Goal: Task Accomplishment & Management: Manage account settings

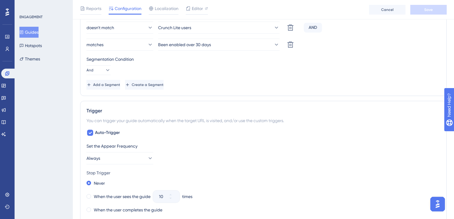
click at [39, 34] on button "Guides" at bounding box center [28, 32] width 19 height 11
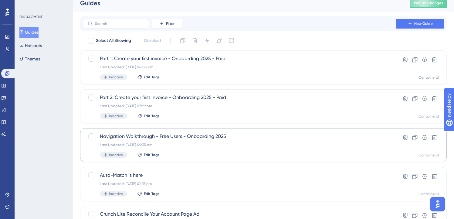
scroll to position [16, 0]
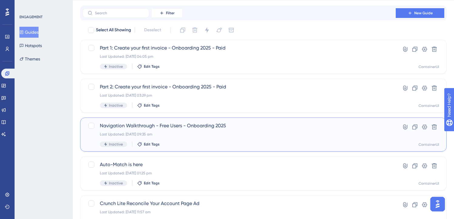
click at [205, 125] on span "Navigation Walkthrough - Free Users - Onboarding 2025" at bounding box center [239, 125] width 278 height 7
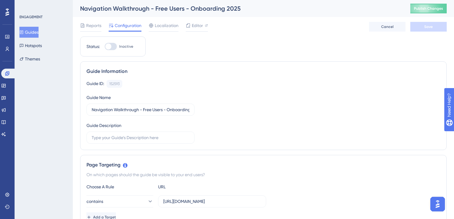
click at [32, 28] on button "Guides" at bounding box center [28, 32] width 19 height 11
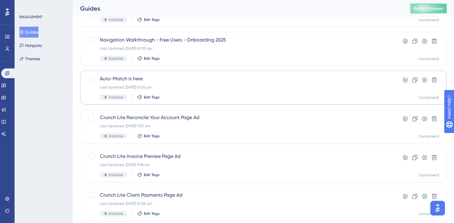
scroll to position [118, 0]
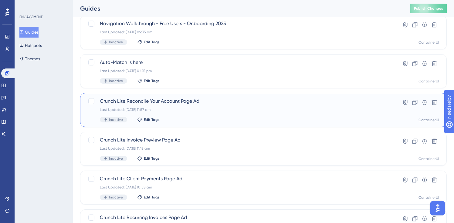
click at [204, 104] on span "Crunch Lite Reconcile Your Account Page Ad" at bounding box center [239, 101] width 278 height 7
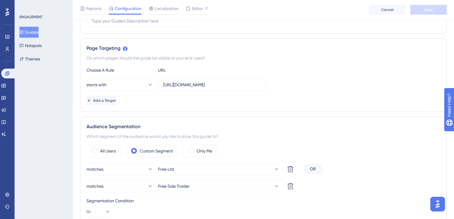
scroll to position [81, 0]
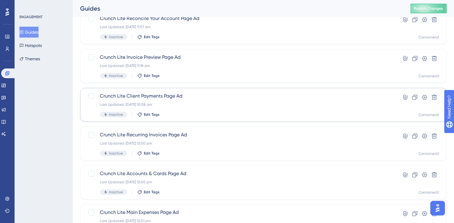
scroll to position [203, 0]
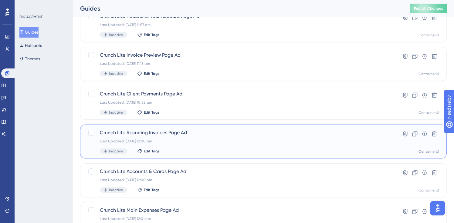
click at [174, 131] on span "Crunch Lite Recurring Invoices Page Ad" at bounding box center [239, 132] width 278 height 7
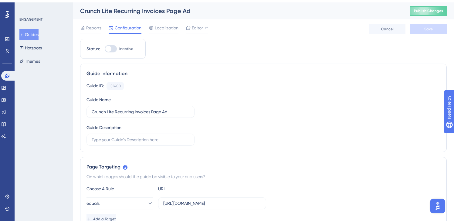
scroll to position [183, 0]
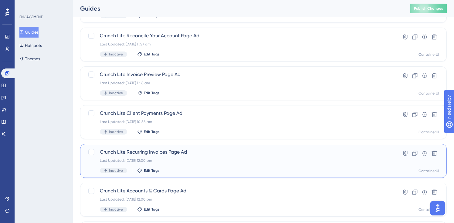
click at [167, 152] on span "Crunch Lite Recurring Invoices Page Ad" at bounding box center [239, 152] width 278 height 7
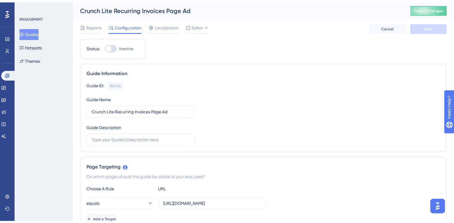
scroll to position [164, 0]
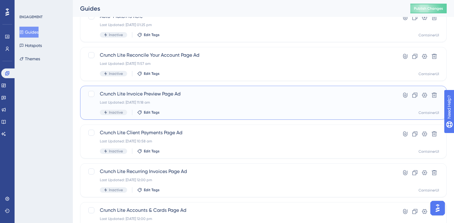
click at [177, 94] on span "Crunch Lite Invoice Preview Page Ad" at bounding box center [239, 93] width 278 height 7
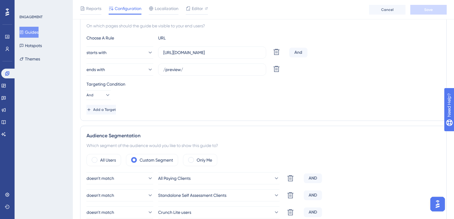
scroll to position [201, 0]
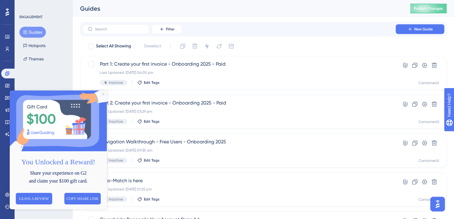
click at [102, 93] on icon "Close Preview" at bounding box center [103, 94] width 2 height 2
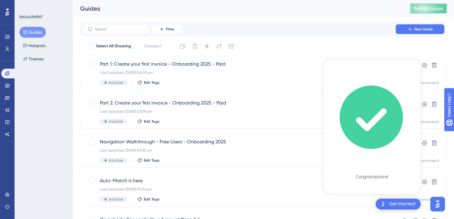
click at [376, 176] on div "Congratulations!" at bounding box center [371, 177] width 33 height 6
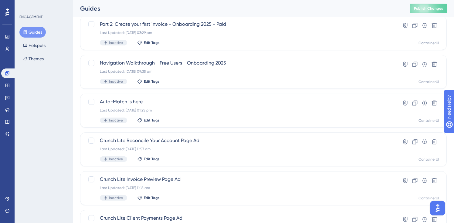
scroll to position [85, 0]
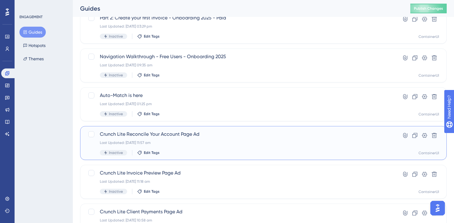
click at [179, 134] on span "Crunch Lite Reconcile Your Account Page Ad" at bounding box center [239, 134] width 278 height 7
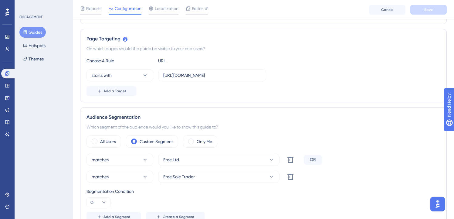
scroll to position [180, 0]
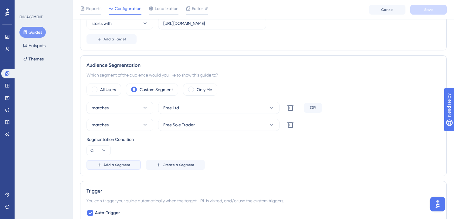
click at [125, 166] on span "Add a Segment" at bounding box center [116, 164] width 27 height 5
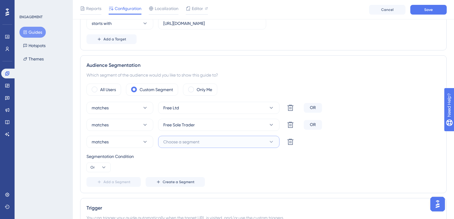
click at [189, 142] on span "Choose a segment" at bounding box center [181, 141] width 36 height 7
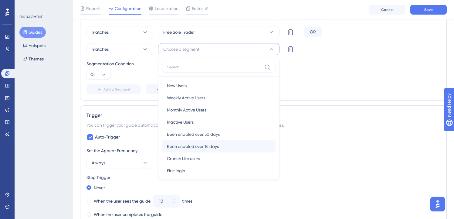
scroll to position [1, 0]
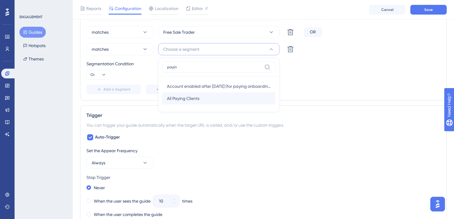
type input "payin"
click at [202, 96] on div "All Paying Clients All Paying Clients" at bounding box center [219, 98] width 104 height 12
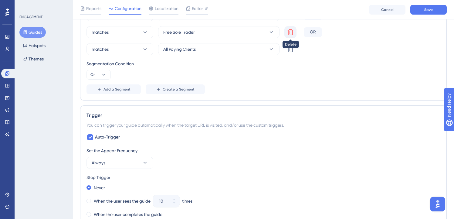
click at [287, 34] on icon at bounding box center [290, 32] width 7 height 7
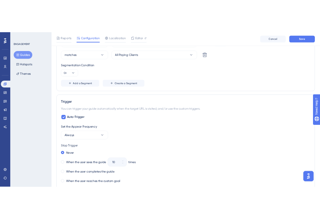
scroll to position [220, 0]
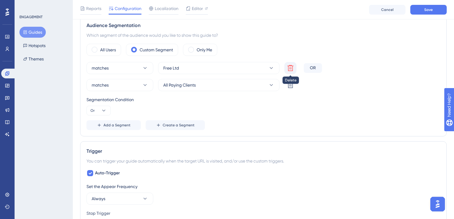
click at [291, 65] on icon at bounding box center [290, 67] width 7 height 7
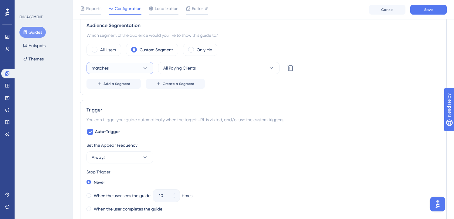
click at [114, 69] on button "matches" at bounding box center [119, 68] width 67 height 12
click at [113, 100] on span "doesn't match" at bounding box center [109, 98] width 28 height 7
click at [126, 81] on span "Add a Segment" at bounding box center [116, 83] width 27 height 5
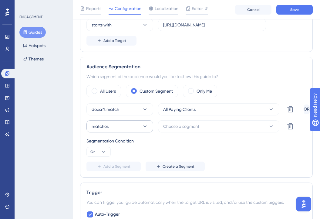
scroll to position [176, 0]
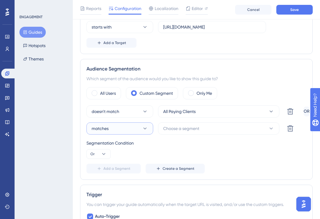
click at [143, 130] on icon at bounding box center [145, 128] width 6 height 6
click at [129, 159] on div "doesn't match doesn't match" at bounding box center [119, 159] width 49 height 12
click at [188, 125] on span "Choose a segment" at bounding box center [181, 128] width 36 height 7
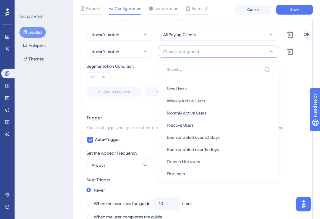
type input "t"
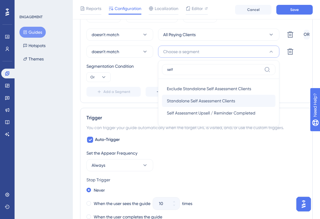
type input "self"
click at [189, 100] on span "Standalone Self Assessment Clients" at bounding box center [201, 100] width 68 height 7
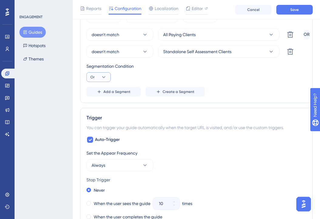
click at [99, 76] on button "Or" at bounding box center [98, 77] width 24 height 10
click at [101, 92] on div "And And" at bounding box center [99, 94] width 12 height 12
click at [126, 92] on span "Add a Segment" at bounding box center [116, 91] width 27 height 5
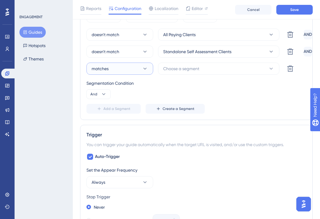
click at [139, 71] on button "matches" at bounding box center [119, 68] width 67 height 12
click at [122, 98] on span "doesn't match" at bounding box center [109, 99] width 28 height 7
click at [202, 65] on button "Choose a segment" at bounding box center [218, 68] width 121 height 12
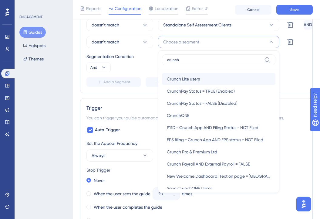
type input "crunch"
click at [191, 74] on div "Crunch Lite users Crunch Lite users" at bounding box center [219, 79] width 104 height 12
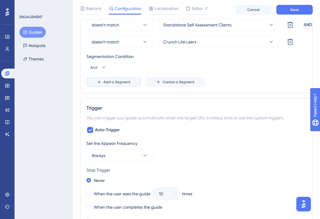
click at [123, 78] on button "Add a Segment" at bounding box center [113, 82] width 54 height 10
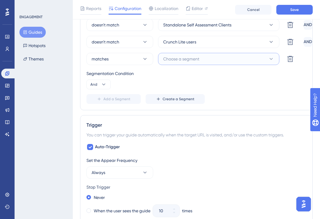
click at [231, 60] on button "Choose a segment" at bounding box center [218, 59] width 121 height 12
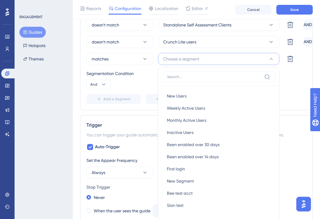
scroll to position [304, 0]
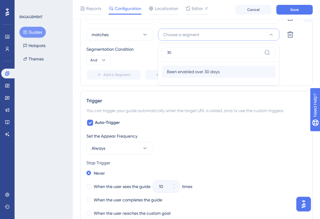
type input "30"
click at [200, 75] on div "Been enabled over 30 days Been enabled over 30 days" at bounding box center [219, 71] width 104 height 12
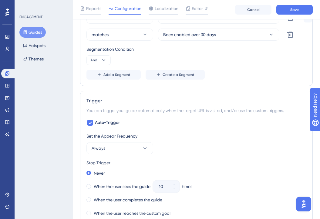
click at [281, 81] on div "Audience Segmentation Which segment of the audience would you like to show this…" at bounding box center [196, 8] width 233 height 155
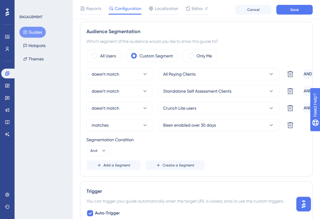
scroll to position [200, 0]
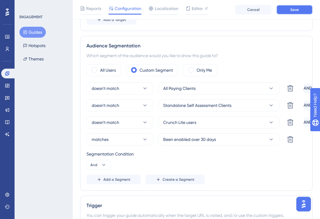
click at [292, 7] on span "Save" at bounding box center [294, 9] width 8 height 5
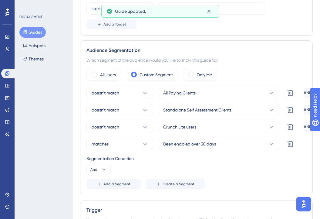
scroll to position [0, 0]
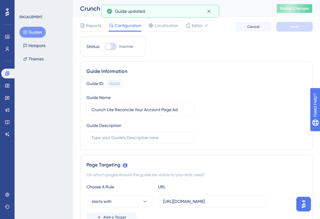
click at [298, 11] on button "Publish Changes" at bounding box center [294, 9] width 36 height 10
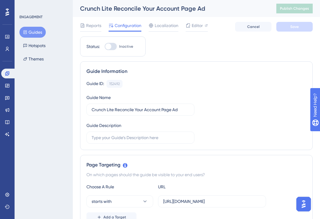
click at [39, 33] on button "Guides" at bounding box center [32, 32] width 26 height 11
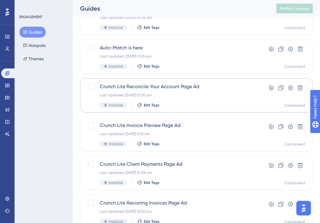
scroll to position [133, 0]
click at [193, 97] on div "Crunch Lite Reconcile Your Account Page Ad Last Updated: 26 Sept 2025 01:35 pm …" at bounding box center [172, 95] width 145 height 25
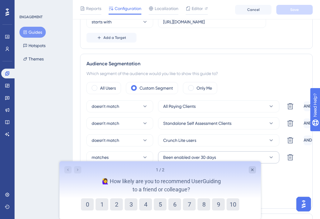
scroll to position [195, 0]
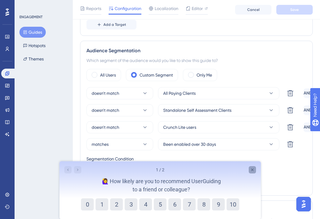
click at [251, 169] on icon "Close survey" at bounding box center [252, 169] width 5 height 5
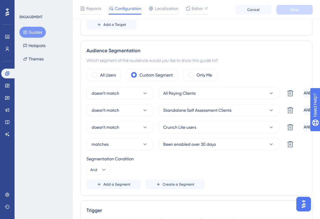
click at [32, 31] on button "Guides" at bounding box center [32, 32] width 26 height 11
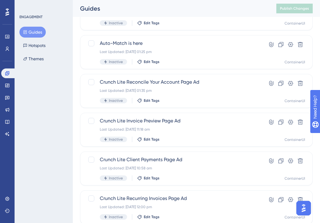
scroll to position [137, 0]
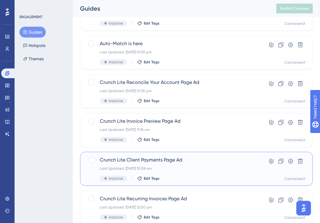
click at [184, 163] on span "Crunch Lite Client Payments Page Ad" at bounding box center [172, 159] width 145 height 7
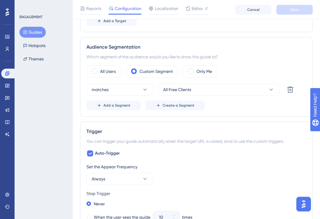
scroll to position [199, 0]
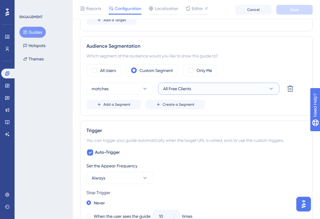
click at [181, 87] on span "All Free Clients" at bounding box center [177, 88] width 28 height 7
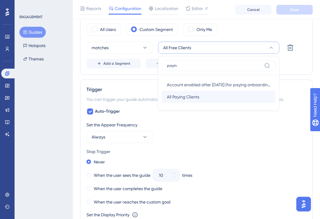
type input "payin"
click at [183, 97] on span "All Paying Clients" at bounding box center [183, 96] width 32 height 7
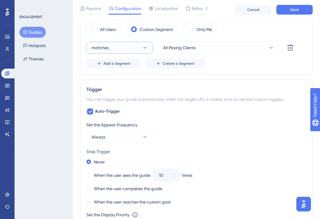
click at [142, 46] on icon at bounding box center [145, 48] width 6 height 6
click at [136, 74] on div "doesn't match doesn't match" at bounding box center [119, 78] width 49 height 12
click at [131, 63] on button "Add a Segment" at bounding box center [113, 64] width 54 height 10
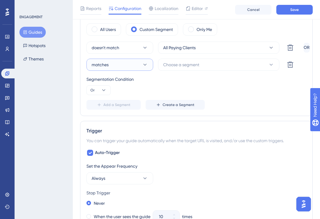
click at [122, 60] on button "matches" at bounding box center [119, 65] width 67 height 12
click at [129, 96] on div "doesn't match doesn't match" at bounding box center [119, 95] width 49 height 12
click at [95, 90] on button "Or" at bounding box center [98, 90] width 24 height 10
click at [102, 102] on div "And And" at bounding box center [99, 107] width 12 height 12
click at [187, 68] on span "Choose a segment" at bounding box center [181, 64] width 36 height 7
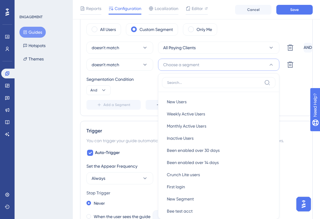
scroll to position [263, 0]
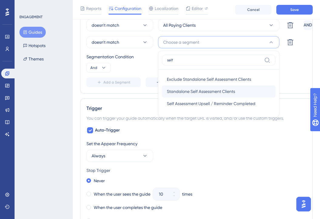
type input "self"
click at [211, 91] on span "Standalone Self Assessment Clients" at bounding box center [201, 91] width 68 height 7
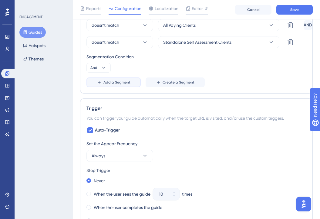
click at [113, 81] on span "Add a Segment" at bounding box center [116, 82] width 27 height 5
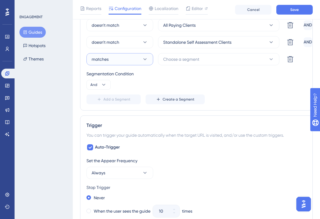
click at [126, 58] on button "matches" at bounding box center [119, 59] width 67 height 12
click at [118, 92] on span "doesn't match" at bounding box center [109, 89] width 28 height 7
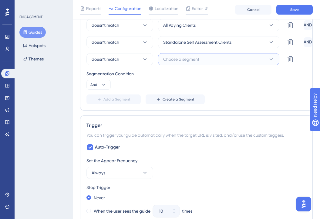
click at [174, 61] on span "Choose a segment" at bounding box center [181, 58] width 36 height 7
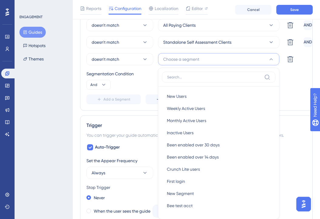
scroll to position [282, 0]
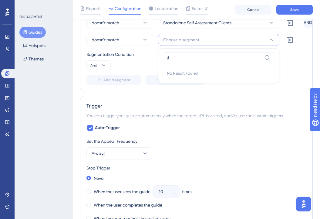
type input ";"
type input "lite"
click at [212, 71] on div "Crunch Lite users Crunch Lite users" at bounding box center [219, 77] width 104 height 12
click at [130, 80] on button "Add a Segment" at bounding box center [113, 80] width 54 height 10
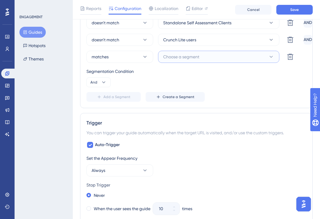
click at [202, 61] on button "Choose a segment" at bounding box center [218, 57] width 121 height 12
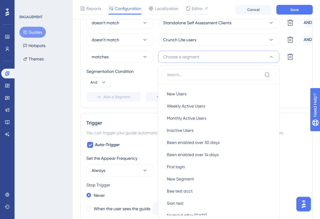
scroll to position [298, 0]
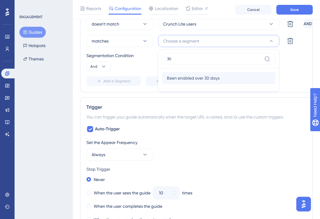
type input "30"
click at [251, 75] on div "Been enabled over 30 days Been enabled over 30 days" at bounding box center [219, 78] width 104 height 12
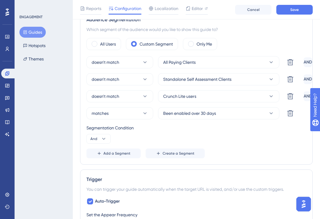
scroll to position [225, 0]
click at [297, 7] on span "Save" at bounding box center [294, 9] width 8 height 5
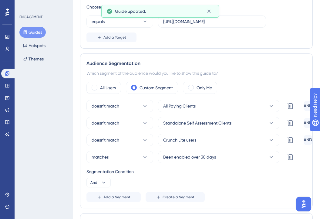
scroll to position [0, 0]
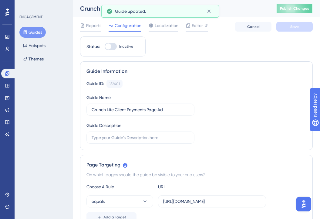
click at [301, 11] on span "Publish Changes" at bounding box center [294, 8] width 29 height 5
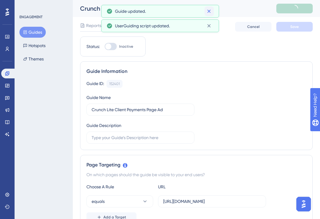
click at [210, 14] on icon at bounding box center [209, 11] width 6 height 6
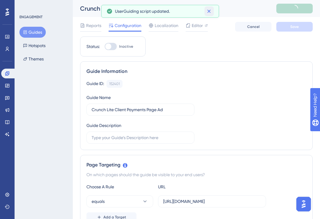
click at [210, 14] on icon at bounding box center [209, 11] width 6 height 6
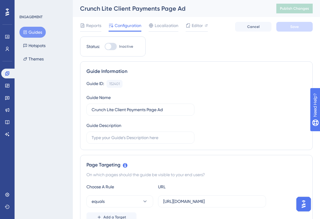
click at [35, 35] on button "Guides" at bounding box center [32, 32] width 26 height 11
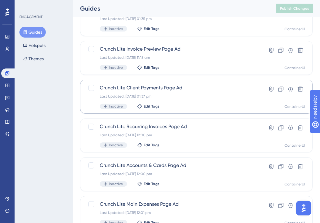
scroll to position [211, 0]
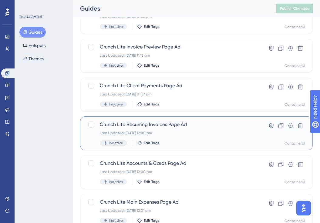
click at [173, 126] on span "Crunch Lite Recurring Invoices Page Ad" at bounding box center [172, 124] width 145 height 7
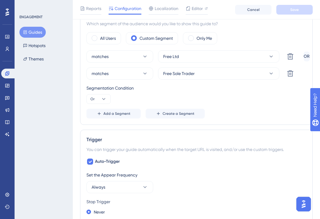
scroll to position [190, 0]
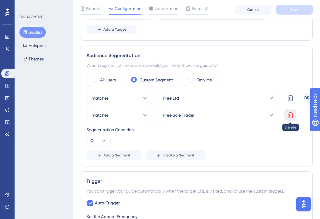
click at [292, 113] on icon at bounding box center [290, 114] width 7 height 7
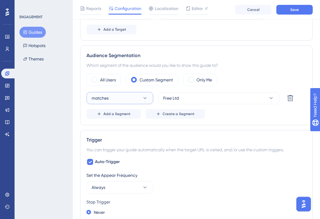
click at [142, 101] on icon at bounding box center [145, 98] width 6 height 6
click at [120, 128] on span "doesn't match" at bounding box center [109, 128] width 28 height 7
click at [178, 104] on div "doesn't match Free Ltd Delete Add a Segment Create a Segment" at bounding box center [196, 105] width 220 height 27
click at [183, 97] on button "Free Ltd" at bounding box center [218, 98] width 121 height 12
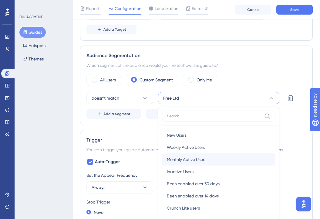
scroll to position [236, 0]
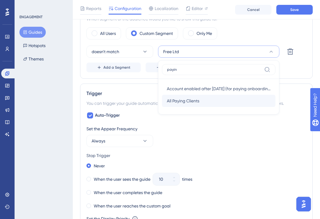
type input "payin"
click at [206, 98] on div "All Paying Clients All Paying Clients" at bounding box center [219, 101] width 104 height 12
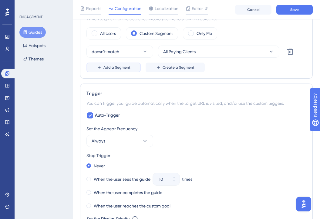
click at [113, 68] on span "Add a Segment" at bounding box center [116, 67] width 27 height 5
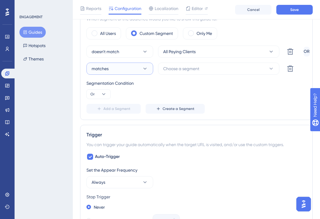
click at [120, 68] on button "matches" at bounding box center [119, 68] width 67 height 12
click at [125, 103] on div "doesn't match doesn't match" at bounding box center [119, 99] width 49 height 12
click at [186, 66] on span "Choose a segment" at bounding box center [181, 68] width 36 height 7
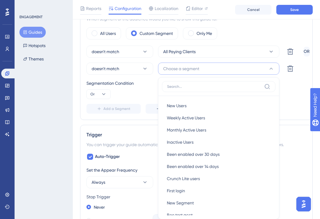
scroll to position [269, 0]
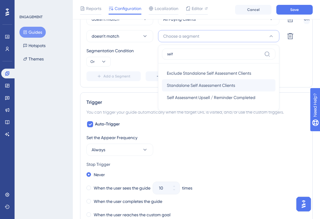
type input "self"
click at [203, 86] on span "Standalone Self Assessment Clients" at bounding box center [201, 85] width 68 height 7
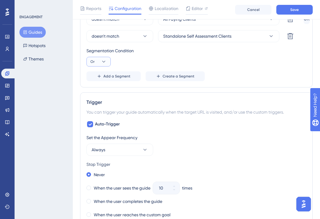
click at [106, 63] on icon at bounding box center [104, 62] width 6 height 6
click at [105, 76] on button "And And" at bounding box center [98, 79] width 16 height 12
click at [119, 72] on button "Add a Segment" at bounding box center [113, 76] width 54 height 10
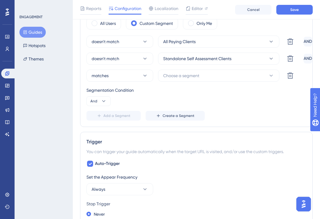
scroll to position [241, 0]
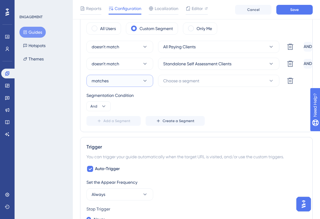
click at [142, 82] on icon at bounding box center [145, 81] width 6 height 6
click at [131, 115] on div "doesn't match doesn't match" at bounding box center [119, 111] width 49 height 12
click at [176, 81] on span "Choose a segment" at bounding box center [181, 80] width 36 height 7
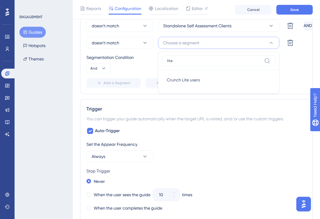
type input "lite"
click at [204, 73] on div "Crunch Lite users Crunch Lite users" at bounding box center [218, 79] width 113 height 19
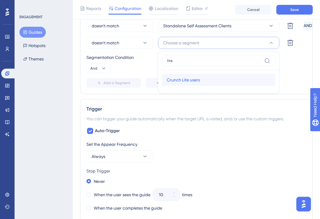
click at [203, 75] on div "Crunch Lite users Crunch Lite users" at bounding box center [219, 80] width 104 height 12
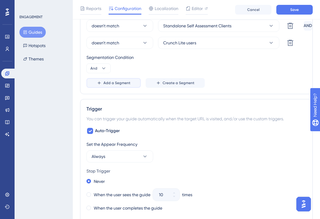
click at [113, 85] on span "Add a Segment" at bounding box center [116, 82] width 27 height 5
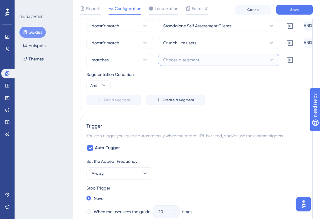
click at [196, 57] on span "Choose a segment" at bounding box center [181, 59] width 36 height 7
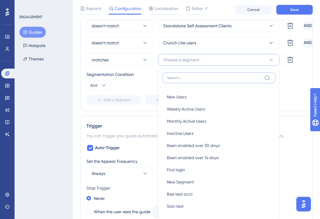
scroll to position [303, 0]
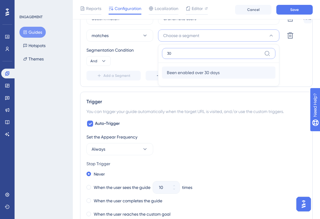
type input "30"
click at [212, 69] on span "Been enabled over 30 days" at bounding box center [193, 72] width 53 height 7
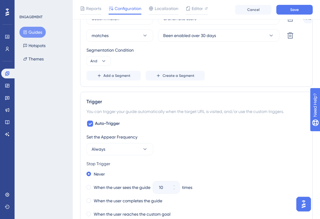
click at [270, 70] on div "doesn't match All Paying Clients Delete AND doesn't match Standalone Self Asses…" at bounding box center [196, 29] width 220 height 102
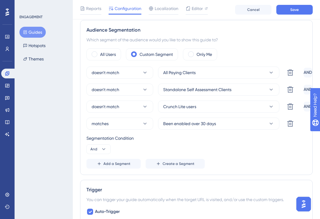
scroll to position [200, 0]
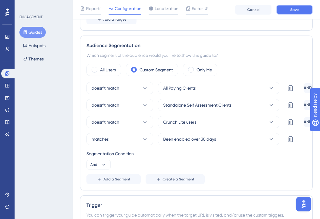
click at [297, 11] on span "Save" at bounding box center [294, 9] width 8 height 5
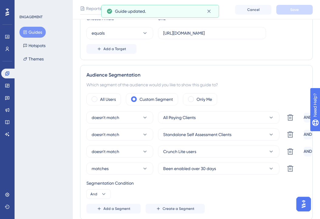
scroll to position [7, 0]
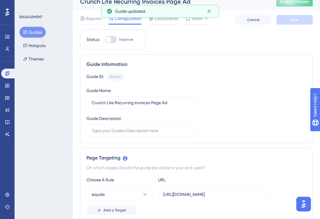
click at [34, 37] on button "Guides" at bounding box center [32, 32] width 26 height 11
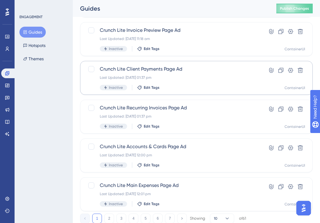
scroll to position [233, 0]
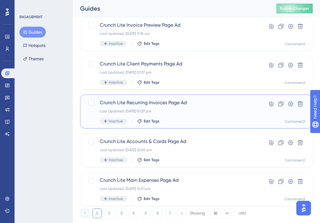
click at [176, 107] on div "Crunch Lite Recurring Invoices Page Ad Last Updated: 26 Sept 2025 01:37 pm Inac…" at bounding box center [172, 111] width 145 height 25
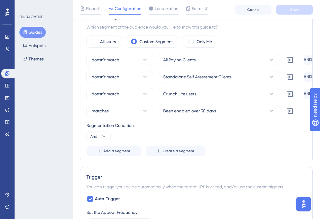
scroll to position [225, 0]
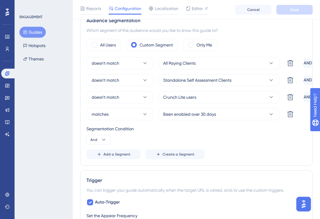
click at [36, 36] on button "Guides" at bounding box center [32, 32] width 26 height 11
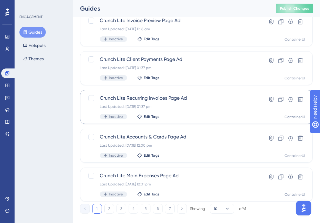
scroll to position [247, 0]
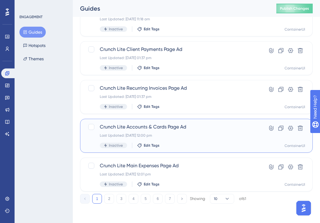
click at [160, 126] on span "Crunch Lite Accounts & Cards Page Ad" at bounding box center [172, 126] width 145 height 7
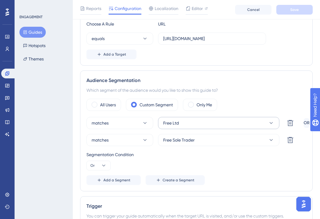
scroll to position [166, 0]
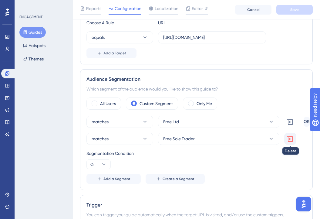
click at [290, 136] on icon at bounding box center [290, 139] width 6 height 6
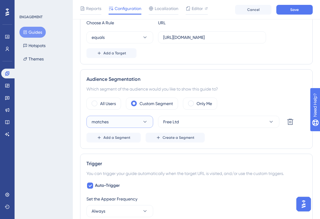
click at [127, 122] on button "matches" at bounding box center [119, 122] width 67 height 12
click at [120, 147] on div "doesn't match doesn't match" at bounding box center [119, 152] width 49 height 12
click at [190, 123] on button "Free Ltd" at bounding box center [218, 122] width 121 height 12
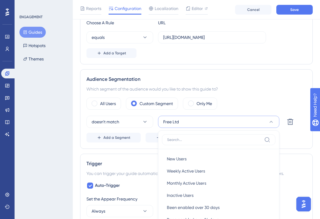
scroll to position [240, 0]
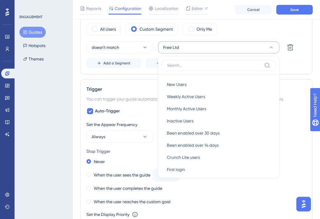
click at [189, 68] on label at bounding box center [218, 65] width 113 height 11
click at [189, 68] on input at bounding box center [214, 65] width 95 height 5
paste input "payin"
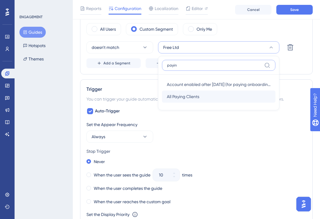
type input "payin"
click at [188, 98] on span "All Paying Clients" at bounding box center [183, 96] width 32 height 7
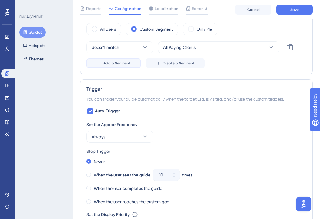
click at [128, 62] on span "Add a Segment" at bounding box center [116, 63] width 27 height 5
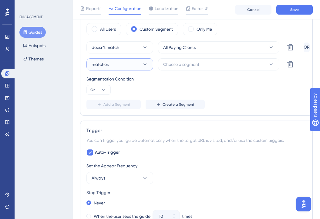
click at [132, 66] on button "matches" at bounding box center [119, 64] width 67 height 12
click at [129, 91] on div "doesn't match doesn't match" at bounding box center [119, 95] width 49 height 12
click at [105, 88] on icon at bounding box center [104, 90] width 6 height 6
click at [99, 109] on span "And" at bounding box center [97, 106] width 8 height 7
click at [202, 65] on button "Choose a segment" at bounding box center [218, 64] width 121 height 12
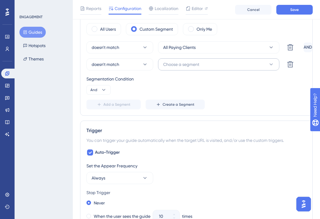
scroll to position [268, 0]
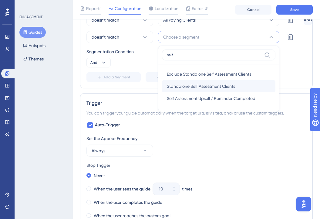
type input "self"
click at [186, 87] on span "Standalone Self Assessment Clients" at bounding box center [201, 85] width 68 height 7
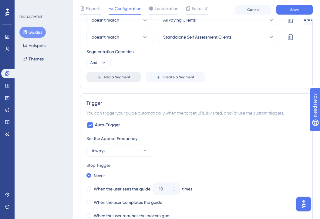
click at [110, 81] on button "Add a Segment" at bounding box center [113, 77] width 54 height 10
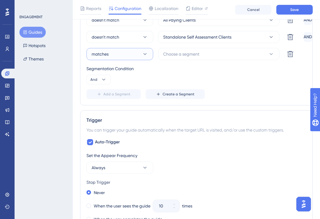
click at [125, 56] on button "matches" at bounding box center [119, 54] width 67 height 12
click at [123, 83] on div "doesn't match doesn't match" at bounding box center [119, 85] width 49 height 12
click at [179, 56] on span "Choose a segment" at bounding box center [181, 53] width 36 height 7
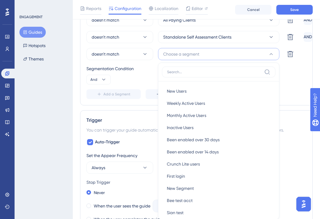
scroll to position [290, 0]
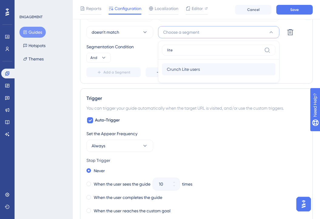
type input "lite"
click at [196, 70] on span "Crunch Lite users" at bounding box center [183, 68] width 33 height 7
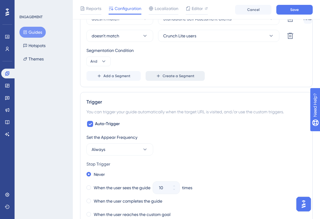
scroll to position [280, 0]
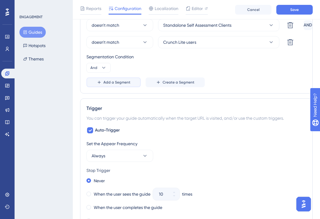
click at [123, 81] on span "Add a Segment" at bounding box center [116, 82] width 27 height 5
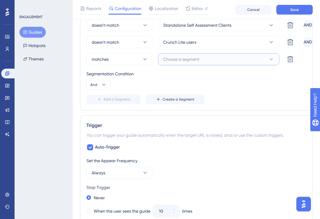
click at [197, 55] on span "Choose a segment" at bounding box center [181, 58] width 36 height 7
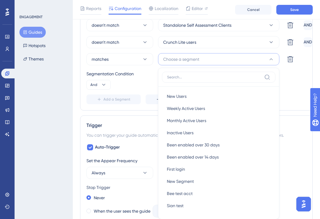
scroll to position [303, 0]
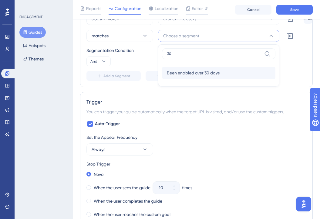
type input "30"
click at [196, 70] on span "Been enabled over 30 days" at bounding box center [193, 72] width 53 height 7
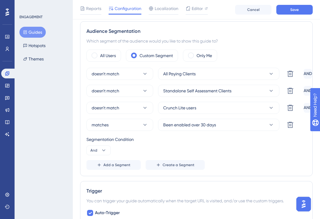
scroll to position [213, 0]
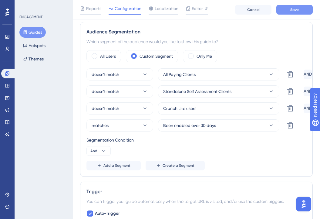
click at [287, 12] on button "Save" at bounding box center [294, 10] width 36 height 10
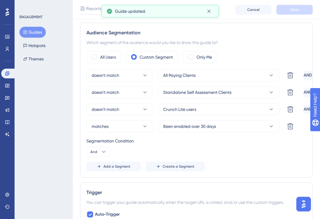
scroll to position [0, 0]
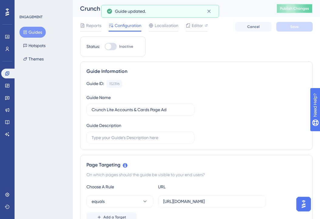
click at [294, 13] on button "Publish Changes" at bounding box center [294, 9] width 36 height 10
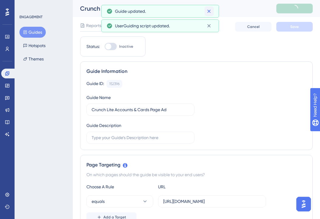
click at [210, 19] on div "UserGuiding script updated." at bounding box center [160, 25] width 118 height 13
click at [210, 13] on icon at bounding box center [209, 11] width 6 height 6
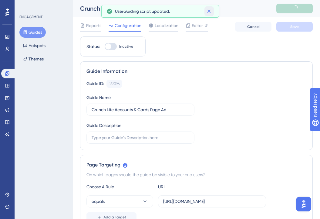
click at [210, 13] on icon at bounding box center [209, 11] width 6 height 6
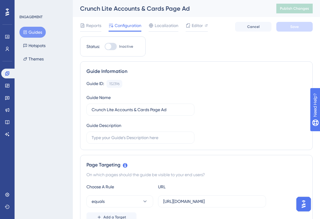
click at [36, 31] on button "Guides" at bounding box center [32, 32] width 26 height 11
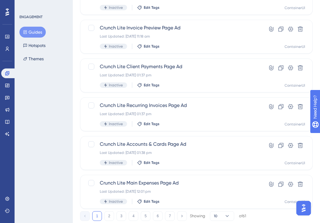
scroll to position [247, 0]
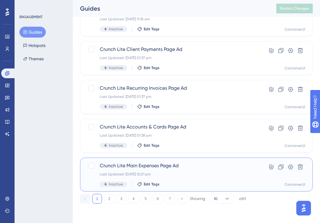
click at [159, 161] on div "Crunch Lite Main Expenses Page Ad Last Updated: 23 Sept 2025 12:01 pm Inactive …" at bounding box center [196, 175] width 233 height 34
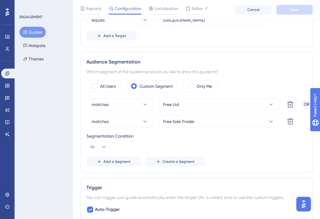
scroll to position [224, 0]
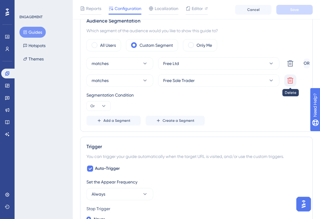
click at [288, 78] on icon at bounding box center [290, 80] width 6 height 6
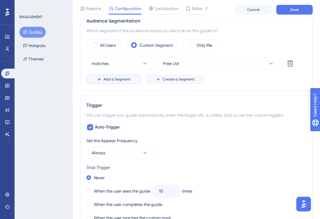
click at [107, 75] on button "Add a Segment" at bounding box center [113, 79] width 54 height 10
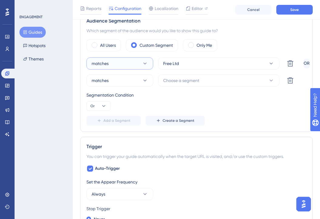
click at [114, 69] on button "matches" at bounding box center [119, 63] width 67 height 12
click at [122, 91] on span "doesn't match" at bounding box center [109, 93] width 28 height 7
click at [129, 85] on button "matches" at bounding box center [119, 80] width 67 height 12
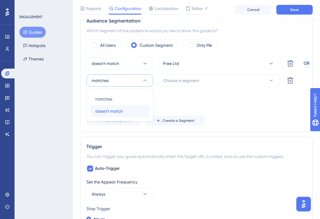
click at [128, 108] on div "doesn't match doesn't match" at bounding box center [119, 111] width 49 height 12
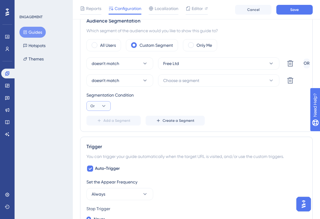
click at [106, 106] on icon at bounding box center [104, 106] width 6 height 6
click at [104, 121] on button "And And" at bounding box center [98, 123] width 16 height 12
click at [190, 61] on button "Free Ltd" at bounding box center [218, 63] width 121 height 12
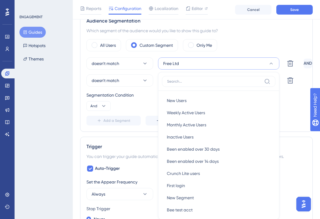
scroll to position [250, 0]
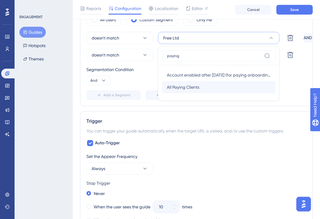
type input "paying"
click at [186, 90] on span "All Paying Clients" at bounding box center [183, 86] width 32 height 7
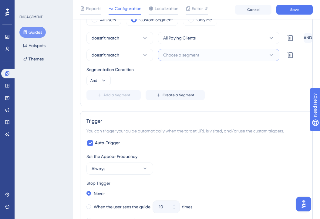
click at [193, 57] on span "Choose a segment" at bounding box center [181, 54] width 36 height 7
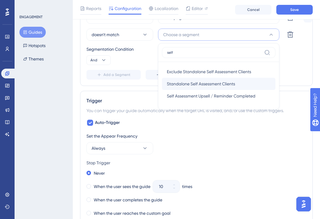
type input "self"
click at [196, 82] on span "Standalone Self Assessment Clients" at bounding box center [201, 83] width 68 height 7
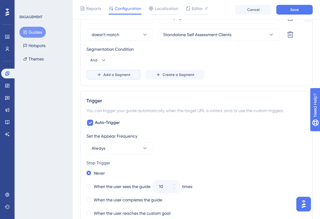
click at [106, 72] on span "Add a Segment" at bounding box center [116, 74] width 27 height 5
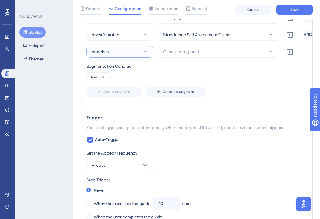
click at [132, 51] on button "matches" at bounding box center [119, 51] width 67 height 12
click at [127, 79] on div "doesn't match doesn't match" at bounding box center [119, 82] width 49 height 12
click at [178, 51] on span "Choose a segment" at bounding box center [181, 51] width 36 height 7
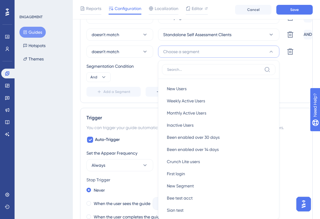
scroll to position [290, 0]
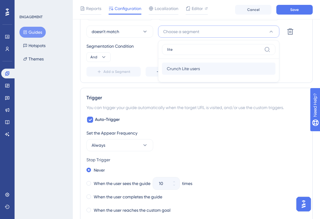
type input "lite"
click at [187, 69] on span "Crunch Lite users" at bounding box center [183, 68] width 33 height 7
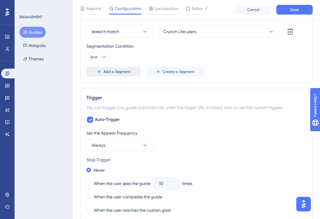
click at [122, 71] on span "Add a Segment" at bounding box center [116, 71] width 27 height 5
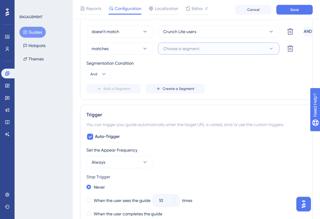
click at [206, 51] on button "Choose a segment" at bounding box center [218, 48] width 121 height 12
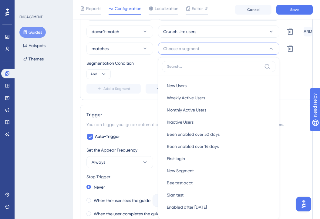
scroll to position [308, 0]
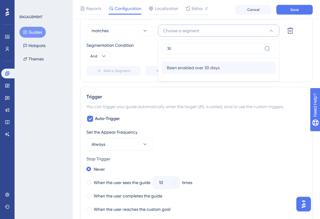
type input "30"
click at [218, 66] on span "Been enabled over 30 days" at bounding box center [193, 67] width 53 height 7
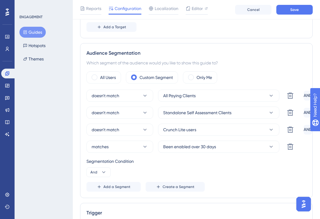
scroll to position [192, 0]
click at [293, 12] on button "Save" at bounding box center [294, 10] width 36 height 10
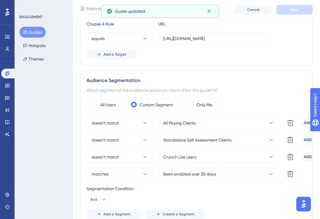
scroll to position [0, 0]
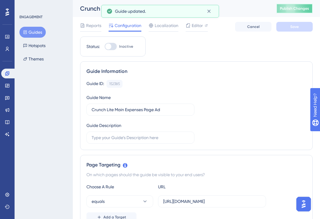
click at [307, 11] on button "Publish Changes" at bounding box center [294, 9] width 36 height 10
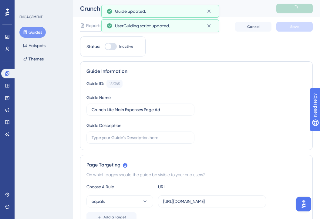
click at [36, 29] on button "Guides" at bounding box center [32, 32] width 26 height 11
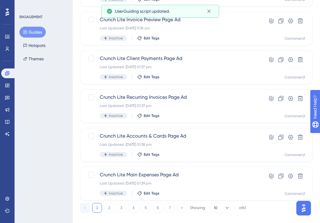
scroll to position [247, 0]
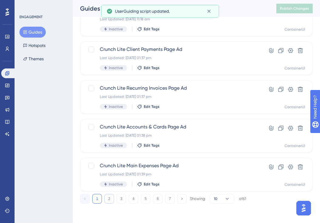
click at [113, 199] on button "2" at bounding box center [109, 199] width 10 height 10
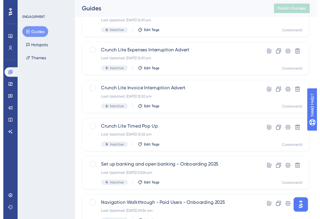
scroll to position [0, 0]
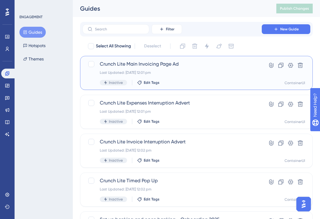
click at [150, 65] on span "Crunch Lite Main Invoicing Page Ad" at bounding box center [172, 63] width 145 height 7
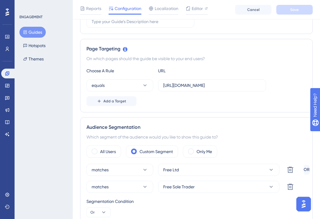
scroll to position [205, 0]
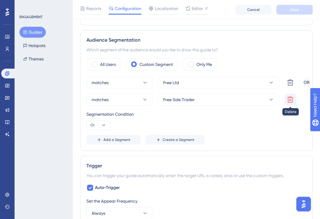
click at [288, 99] on icon at bounding box center [290, 99] width 6 height 6
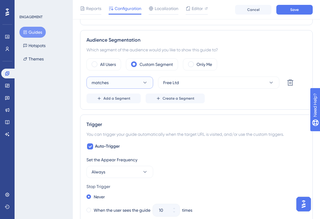
click at [137, 83] on button "matches" at bounding box center [119, 82] width 67 height 12
click at [132, 113] on div "doesn't match doesn't match" at bounding box center [119, 113] width 49 height 12
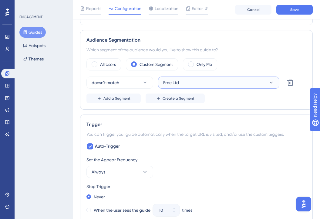
click at [197, 80] on button "Free Ltd" at bounding box center [218, 82] width 121 height 12
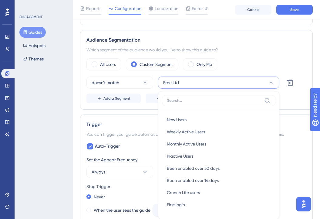
scroll to position [243, 0]
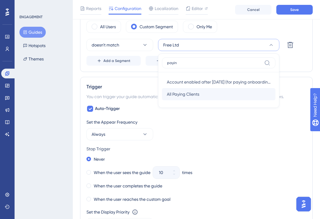
type input "payin"
click at [191, 94] on span "All Paying Clients" at bounding box center [183, 93] width 32 height 7
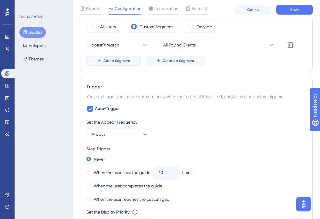
click at [124, 62] on span "Add a Segment" at bounding box center [116, 60] width 27 height 5
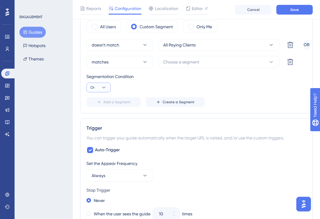
click at [102, 89] on icon at bounding box center [104, 87] width 6 height 6
click at [101, 106] on div "And And" at bounding box center [99, 105] width 12 height 12
click at [130, 60] on button "matches" at bounding box center [119, 62] width 67 height 12
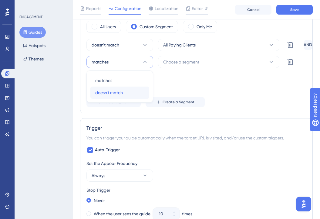
click at [117, 93] on span "doesn't match" at bounding box center [109, 92] width 28 height 7
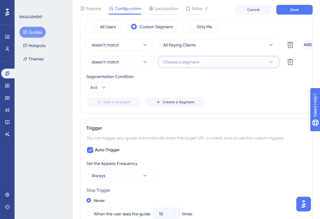
click at [180, 62] on span "Choose a segment" at bounding box center [181, 61] width 36 height 7
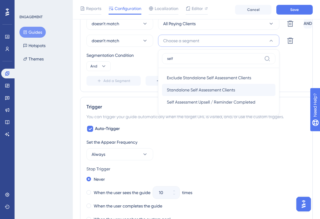
type input "self"
click at [202, 92] on span "Standalone Self Assessment Clients" at bounding box center [201, 89] width 68 height 7
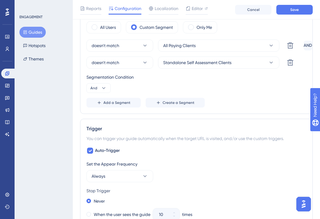
scroll to position [239, 0]
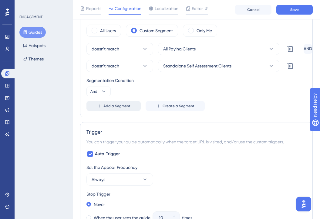
click at [98, 103] on button "Add a Segment" at bounding box center [113, 106] width 54 height 10
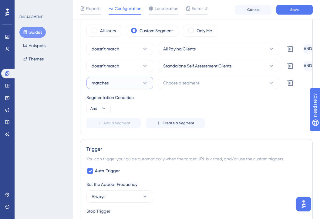
click at [133, 86] on button "matches" at bounding box center [119, 83] width 67 height 12
click at [129, 116] on div "doesn't match doesn't match" at bounding box center [119, 113] width 49 height 12
click at [173, 83] on span "Choose a segment" at bounding box center [181, 82] width 36 height 7
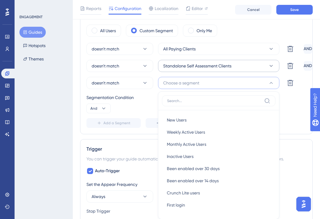
scroll to position [280, 0]
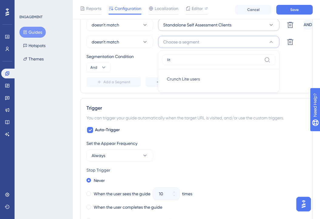
type input "lite"
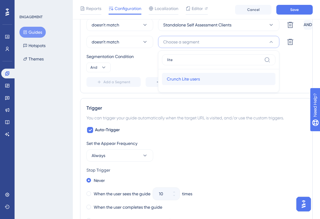
click at [186, 79] on span "Crunch Lite users" at bounding box center [183, 78] width 33 height 7
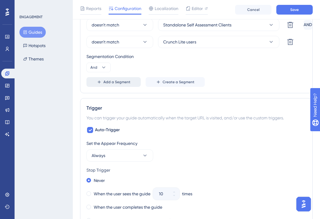
click at [118, 83] on span "Add a Segment" at bounding box center [116, 81] width 27 height 5
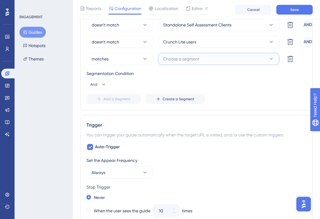
click at [186, 55] on button "Choose a segment" at bounding box center [218, 59] width 121 height 12
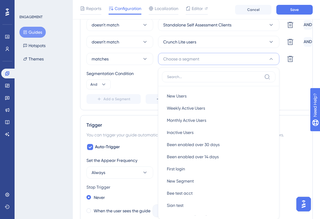
scroll to position [303, 0]
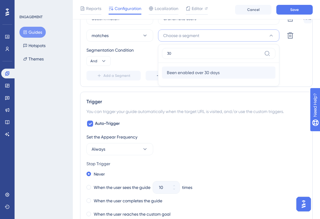
type input "30"
click at [181, 69] on div "Been enabled over 30 days Been enabled over 30 days" at bounding box center [219, 72] width 104 height 12
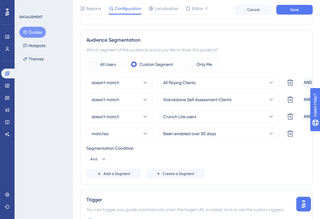
scroll to position [196, 0]
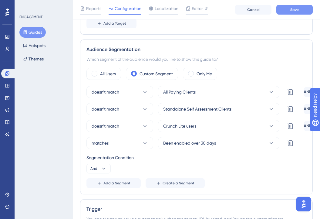
click at [297, 13] on button "Save" at bounding box center [294, 10] width 36 height 10
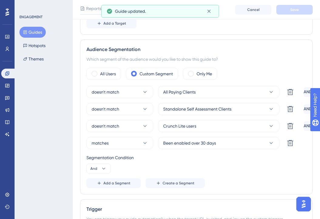
scroll to position [0, 0]
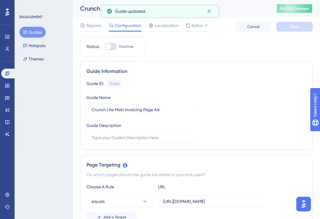
click at [296, 7] on span "Publish Changes" at bounding box center [294, 8] width 29 height 5
click at [35, 35] on button "Guides" at bounding box center [32, 32] width 26 height 11
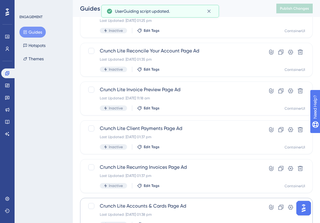
scroll to position [247, 0]
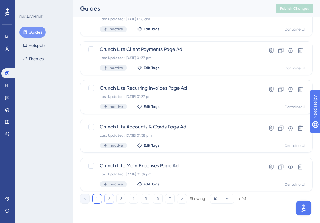
click at [109, 202] on button "2" at bounding box center [109, 199] width 10 height 10
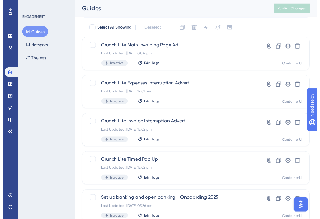
scroll to position [15, 0]
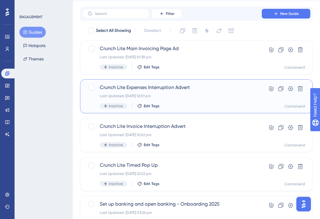
click at [175, 86] on span "Crunch Lite Expenses Interruption Advert" at bounding box center [172, 87] width 145 height 7
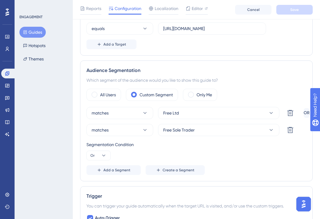
scroll to position [180, 0]
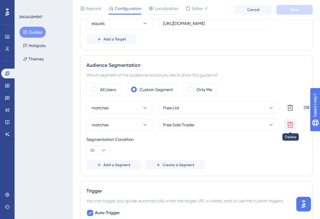
click at [294, 125] on icon at bounding box center [290, 124] width 7 height 7
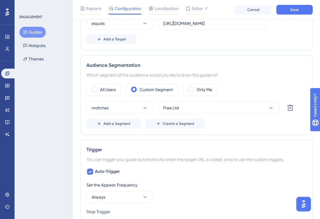
click at [153, 105] on div "matches Free Ltd Delete" at bounding box center [193, 108] width 215 height 12
click at [144, 108] on icon at bounding box center [145, 108] width 6 height 6
click at [139, 133] on div "doesn't match doesn't match" at bounding box center [119, 138] width 49 height 12
click at [186, 110] on button "Free Ltd" at bounding box center [218, 108] width 121 height 12
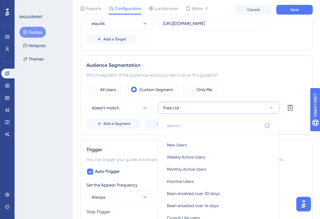
scroll to position [241, 0]
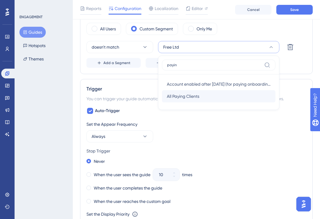
type input "payin"
click at [201, 92] on div "All Paying Clients All Paying Clients" at bounding box center [219, 96] width 104 height 12
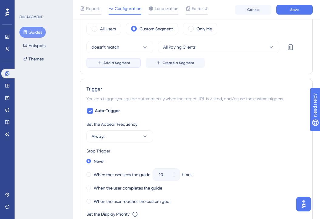
click at [124, 64] on span "Add a Segment" at bounding box center [116, 62] width 27 height 5
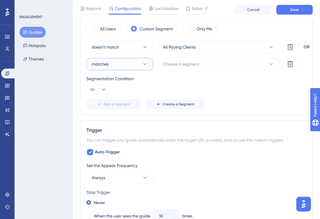
click at [131, 60] on button "matches" at bounding box center [119, 64] width 67 height 12
click at [127, 90] on div "doesn't match doesn't match" at bounding box center [119, 95] width 49 height 12
click at [102, 85] on button "Or" at bounding box center [98, 90] width 24 height 10
click at [101, 108] on div "And And" at bounding box center [99, 107] width 12 height 12
click at [216, 66] on button "Choose a segment" at bounding box center [218, 64] width 121 height 12
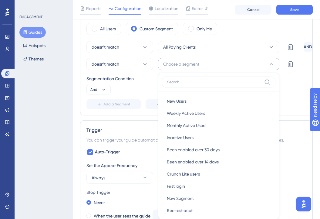
scroll to position [266, 0]
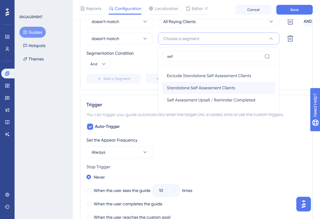
type input "self"
click at [218, 88] on span "Standalone Self Assessment Clients" at bounding box center [201, 87] width 68 height 7
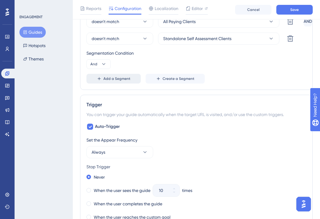
click at [122, 76] on span "Add a Segment" at bounding box center [116, 78] width 27 height 5
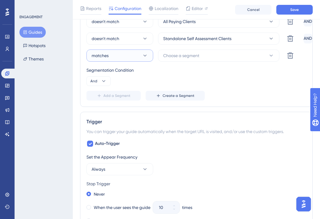
click at [142, 59] on button "matches" at bounding box center [119, 55] width 67 height 12
click at [136, 83] on div "doesn't match doesn't match" at bounding box center [119, 86] width 49 height 12
click at [185, 58] on span "Choose a segment" at bounding box center [181, 55] width 36 height 7
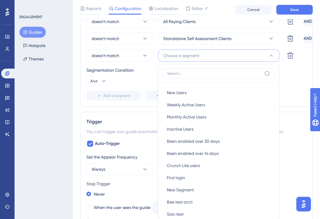
scroll to position [287, 0]
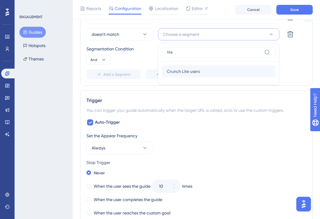
type input "lite"
click at [196, 72] on span "Crunch Lite users" at bounding box center [183, 71] width 33 height 7
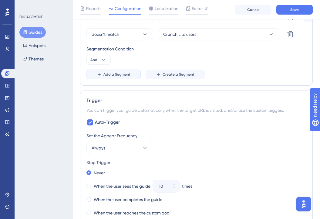
click at [116, 72] on span "Add a Segment" at bounding box center [116, 74] width 27 height 5
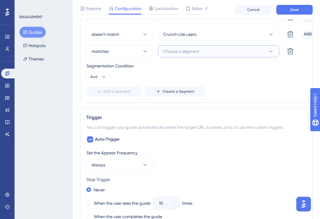
click at [193, 54] on span "Choose a segment" at bounding box center [181, 51] width 36 height 7
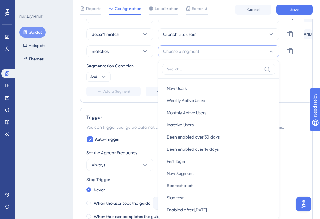
scroll to position [307, 0]
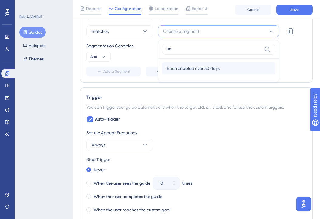
type input "30"
click at [210, 68] on span "Been enabled over 30 days" at bounding box center [193, 68] width 53 height 7
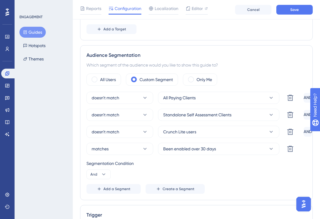
scroll to position [189, 0]
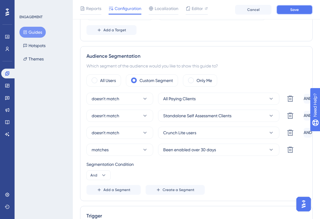
click at [308, 8] on button "Save" at bounding box center [294, 10] width 36 height 10
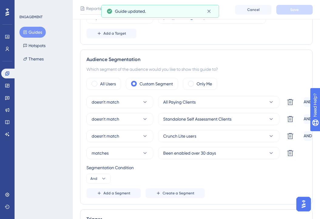
scroll to position [0, 0]
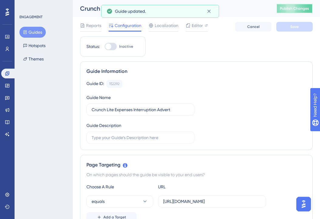
click at [309, 6] on span "Publish Changes" at bounding box center [294, 8] width 29 height 5
click at [33, 30] on button "Guides" at bounding box center [32, 32] width 26 height 11
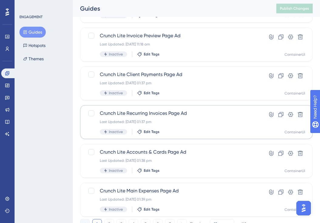
scroll to position [247, 0]
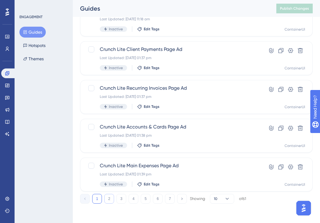
click at [108, 201] on button "2" at bounding box center [109, 199] width 10 height 10
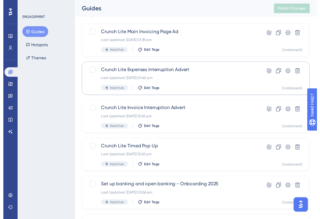
scroll to position [0, 0]
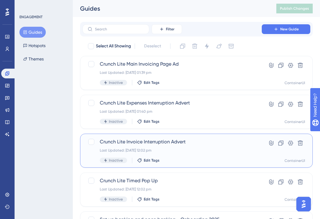
click at [174, 145] on span "Crunch Lite Invoice Interruption Advert" at bounding box center [172, 141] width 145 height 7
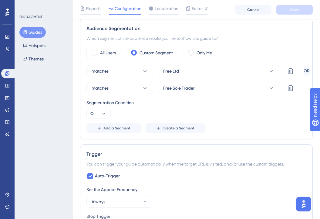
scroll to position [217, 0]
click at [290, 89] on icon at bounding box center [290, 88] width 6 height 6
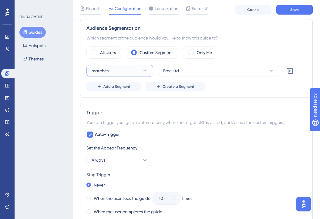
click at [132, 74] on button "matches" at bounding box center [119, 71] width 67 height 12
click at [120, 105] on div "doesn't match doesn't match" at bounding box center [119, 101] width 49 height 12
click at [178, 74] on button "Free Ltd" at bounding box center [218, 71] width 121 height 12
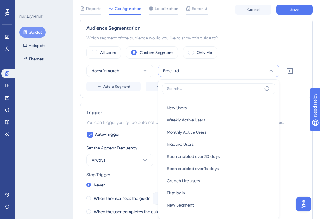
scroll to position [247, 0]
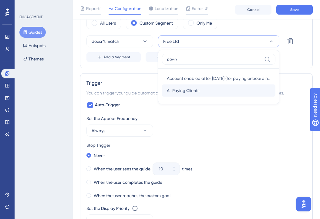
type input "payin"
click at [185, 90] on span "All Paying Clients" at bounding box center [183, 90] width 32 height 7
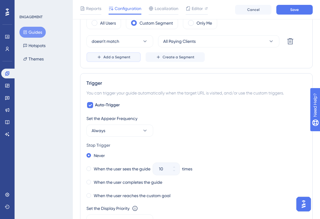
click at [102, 55] on button "Add a Segment" at bounding box center [113, 57] width 54 height 10
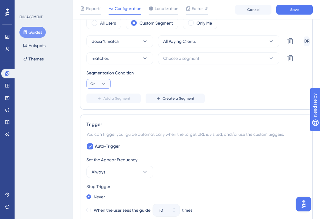
click at [102, 82] on icon at bounding box center [104, 84] width 6 height 6
click at [103, 103] on div "And And" at bounding box center [99, 101] width 12 height 12
click at [127, 56] on button "matches" at bounding box center [119, 58] width 67 height 12
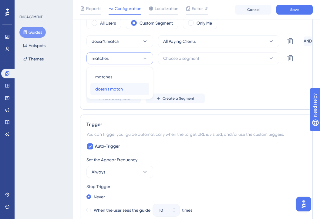
click at [124, 85] on div "doesn't match doesn't match" at bounding box center [119, 89] width 49 height 12
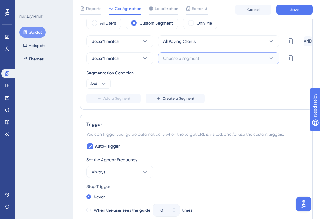
click at [193, 62] on span "Choose a segment" at bounding box center [181, 58] width 36 height 7
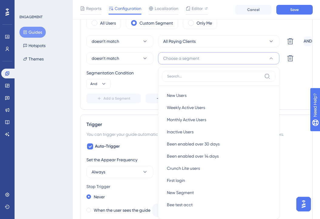
scroll to position [271, 0]
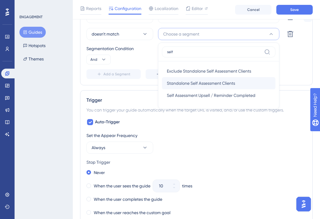
type input "self"
click at [197, 85] on span "Standalone Self Assessment Clients" at bounding box center [201, 82] width 68 height 7
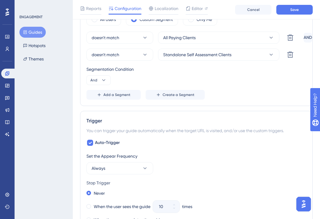
scroll to position [215, 0]
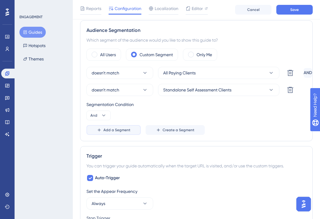
click at [123, 129] on span "Add a Segment" at bounding box center [116, 129] width 27 height 5
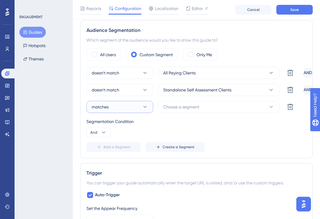
click at [127, 108] on button "matches" at bounding box center [119, 107] width 67 height 12
click at [126, 135] on div "doesn't match doesn't match" at bounding box center [119, 137] width 49 height 12
click at [182, 110] on span "Choose a segment" at bounding box center [181, 106] width 36 height 7
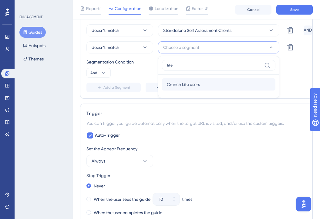
type input "lite"
click at [202, 87] on div "Crunch Lite users Crunch Lite users" at bounding box center [219, 84] width 104 height 12
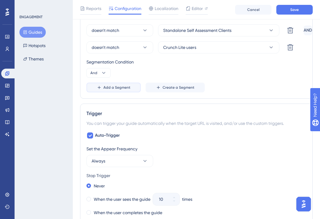
click at [111, 86] on span "Add a Segment" at bounding box center [116, 87] width 27 height 5
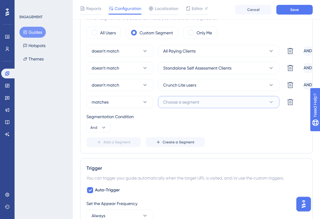
click at [194, 103] on span "Choose a segment" at bounding box center [181, 101] width 36 height 7
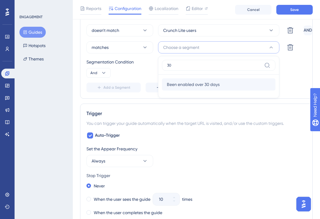
type input "30"
click at [233, 84] on div "Been enabled over 30 days Been enabled over 30 days" at bounding box center [219, 84] width 104 height 12
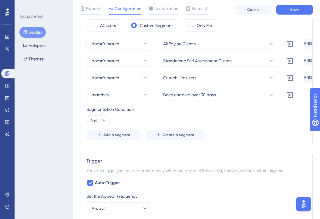
scroll to position [229, 0]
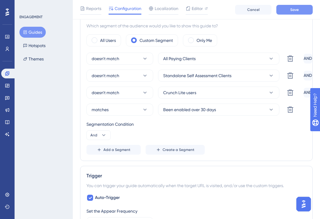
click at [297, 9] on span "Save" at bounding box center [294, 9] width 8 height 5
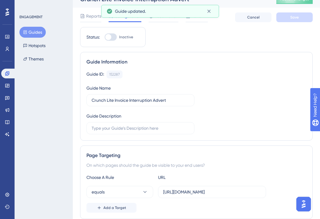
scroll to position [0, 0]
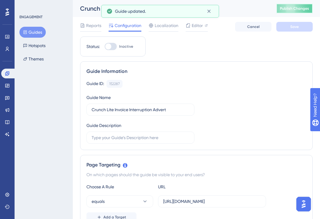
click at [296, 5] on button "Publish Changes" at bounding box center [294, 9] width 36 height 10
click at [37, 33] on button "Guides" at bounding box center [32, 32] width 26 height 11
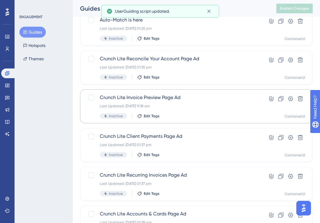
scroll to position [247, 0]
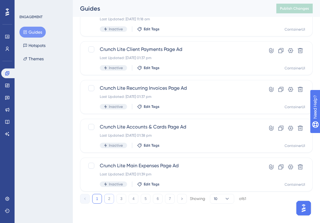
click at [107, 198] on button "2" at bounding box center [109, 199] width 10 height 10
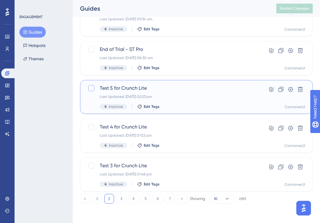
click at [94, 89] on div at bounding box center [91, 88] width 7 height 7
checkbox input "true"
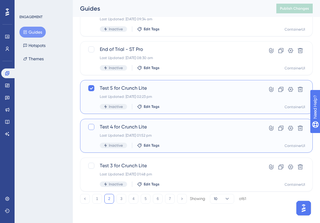
click at [89, 128] on div at bounding box center [91, 127] width 6 height 6
checkbox input "true"
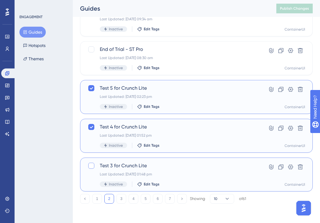
click at [92, 167] on div at bounding box center [91, 166] width 6 height 6
checkbox input "true"
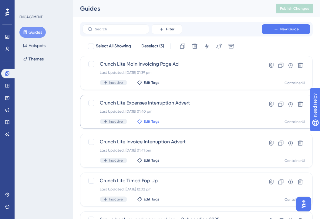
scroll to position [0, 0]
click at [196, 48] on icon at bounding box center [195, 46] width 6 height 6
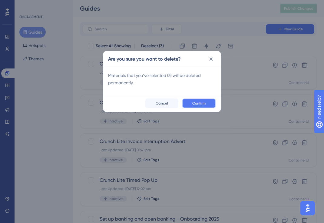
click at [199, 102] on span "Confirm" at bounding box center [199, 103] width 13 height 5
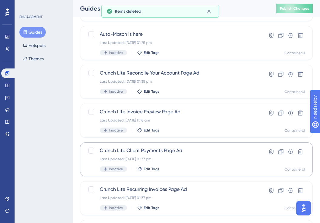
scroll to position [247, 0]
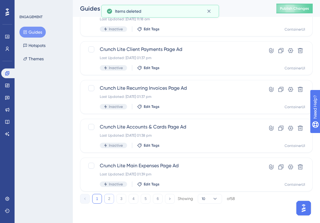
click at [106, 199] on button "2" at bounding box center [109, 199] width 10 height 10
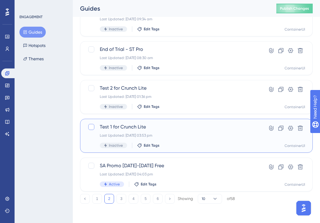
click at [92, 128] on div at bounding box center [91, 127] width 6 height 6
checkbox input "true"
click at [90, 86] on div at bounding box center [91, 88] width 6 height 6
checkbox input "true"
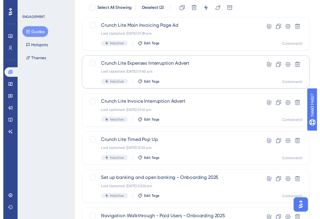
scroll to position [0, 0]
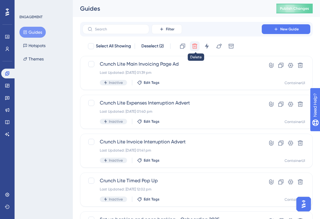
click at [199, 47] on button at bounding box center [195, 46] width 10 height 10
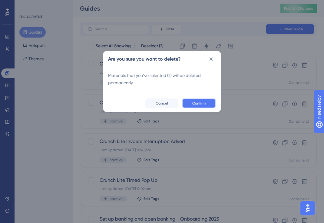
click at [191, 102] on button "Confirm" at bounding box center [199, 104] width 34 height 10
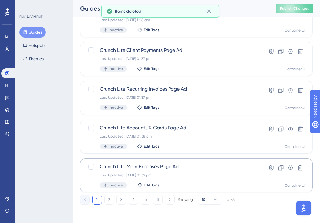
scroll to position [247, 0]
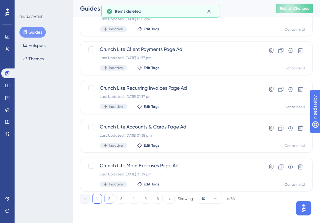
click at [109, 201] on button "2" at bounding box center [109, 199] width 10 height 10
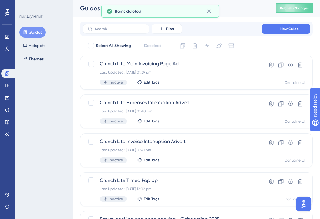
scroll to position [0, 0]
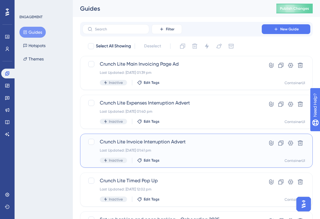
click at [170, 147] on div "Crunch Lite Invoice Interruption Advert Last Updated: 26 Sept 2025 01:41 pm Ina…" at bounding box center [172, 150] width 145 height 25
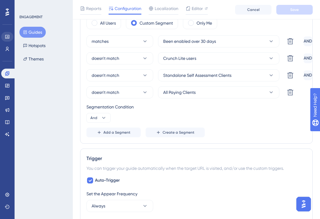
scroll to position [244, 0]
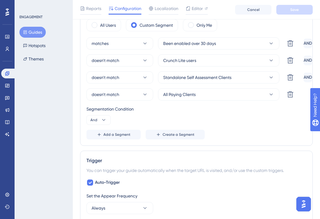
click at [31, 33] on button "Guides" at bounding box center [32, 32] width 26 height 11
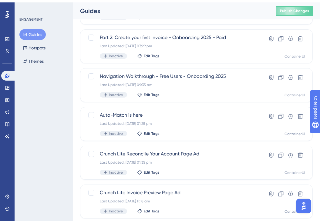
scroll to position [247, 0]
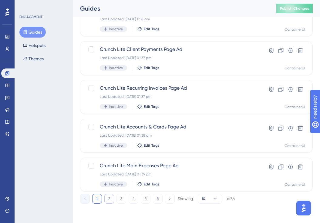
click at [112, 200] on button "2" at bounding box center [109, 199] width 10 height 10
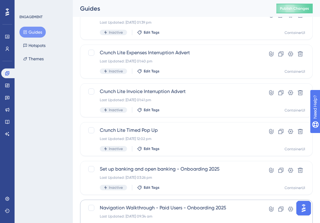
scroll to position [34, 0]
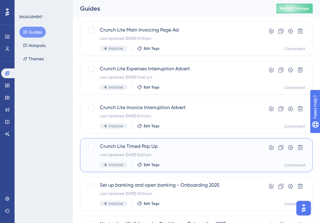
click at [160, 144] on span "Crunch Lite Timed Pop Up" at bounding box center [172, 146] width 145 height 7
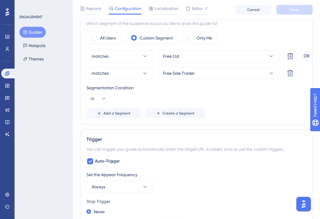
scroll to position [223, 0]
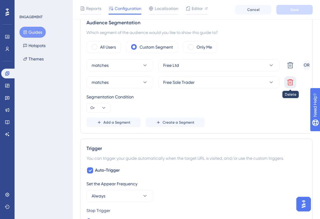
click at [288, 84] on icon at bounding box center [290, 82] width 7 height 7
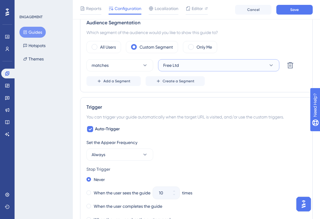
click at [203, 64] on button "Free Ltd" at bounding box center [218, 65] width 121 height 12
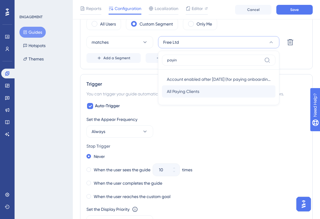
type input "payin"
click at [191, 90] on span "All Paying Clients" at bounding box center [183, 91] width 32 height 7
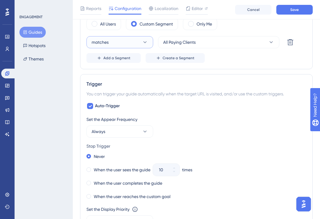
click at [112, 42] on button "matches" at bounding box center [119, 42] width 67 height 12
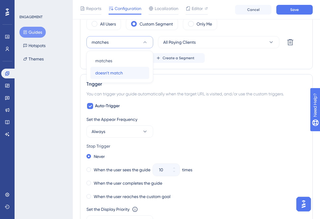
click at [119, 70] on span "doesn't match" at bounding box center [109, 72] width 28 height 7
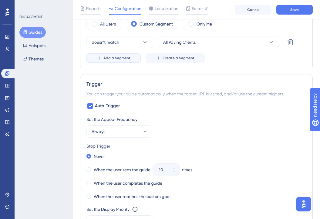
click at [121, 58] on span "Add a Segment" at bounding box center [116, 57] width 27 height 5
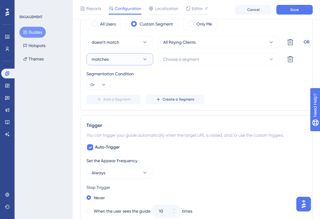
click at [125, 54] on button "matches" at bounding box center [119, 59] width 67 height 12
click at [121, 90] on span "doesn't match" at bounding box center [109, 89] width 28 height 7
click at [107, 83] on button "Or" at bounding box center [98, 85] width 24 height 10
click at [103, 99] on div "And And" at bounding box center [99, 102] width 12 height 12
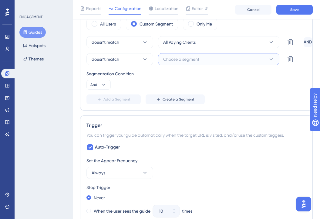
click at [199, 62] on span "Choose a segment" at bounding box center [181, 58] width 36 height 7
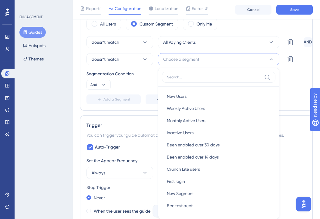
scroll to position [274, 0]
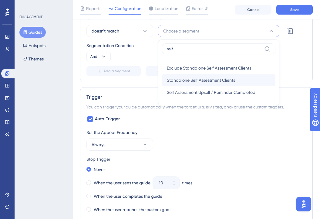
type input "self"
click at [191, 82] on span "Standalone Self Assessment Clients" at bounding box center [201, 79] width 68 height 7
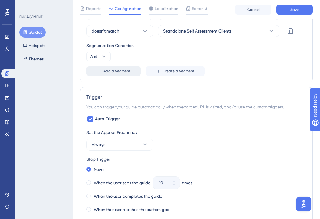
click at [101, 69] on icon at bounding box center [99, 71] width 5 height 5
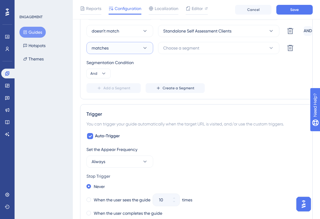
click at [145, 50] on icon at bounding box center [145, 48] width 6 height 6
click at [129, 80] on div "doesn't match doesn't match" at bounding box center [119, 78] width 49 height 12
click at [191, 50] on span "Choose a segment" at bounding box center [181, 47] width 36 height 7
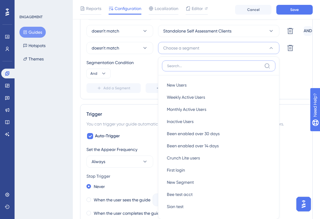
scroll to position [291, 0]
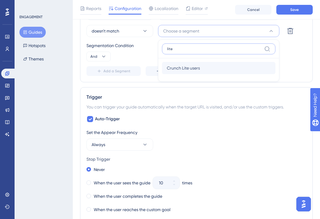
type input "lite"
click at [193, 65] on span "Crunch Lite users" at bounding box center [183, 67] width 33 height 7
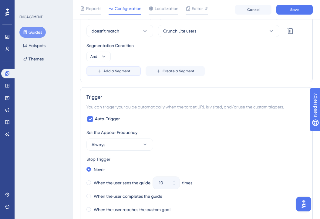
click at [123, 72] on span "Add a Segment" at bounding box center [116, 71] width 27 height 5
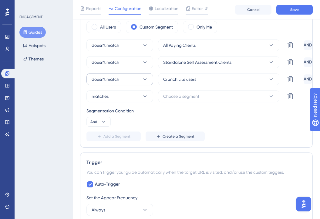
scroll to position [242, 0]
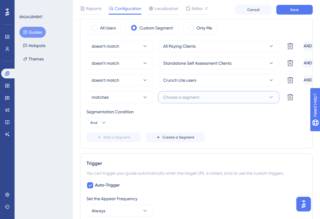
click at [206, 98] on button "Choose a segment" at bounding box center [218, 97] width 121 height 12
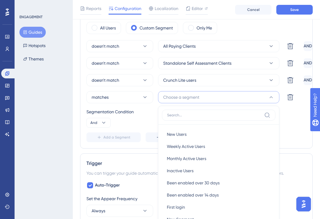
scroll to position [291, 0]
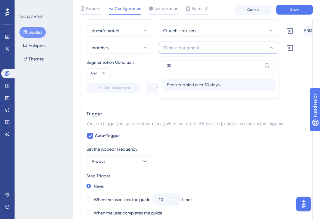
type input "30"
click at [210, 82] on span "Been enabled over 30 days" at bounding box center [193, 84] width 53 height 7
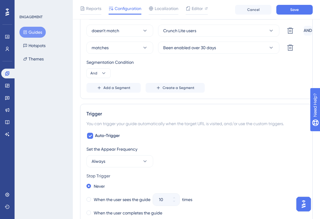
click at [254, 80] on div "doesn't match All Paying Clients Delete AND doesn't match Standalone Self Asses…" at bounding box center [196, 42] width 220 height 102
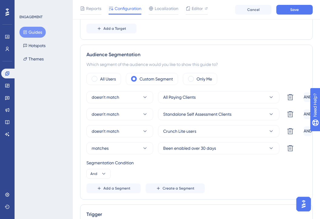
scroll to position [190, 0]
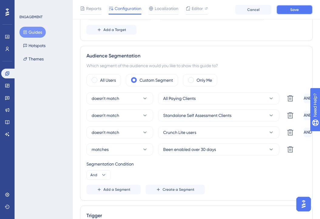
click at [297, 13] on button "Save" at bounding box center [294, 10] width 36 height 10
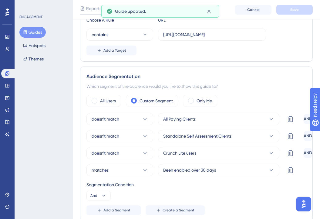
scroll to position [0, 0]
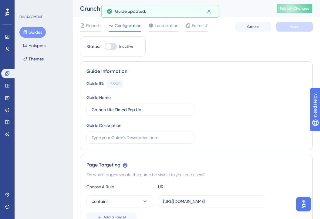
click at [303, 13] on button "Publish Changes" at bounding box center [294, 9] width 36 height 10
click at [41, 37] on button "Guides" at bounding box center [32, 32] width 26 height 11
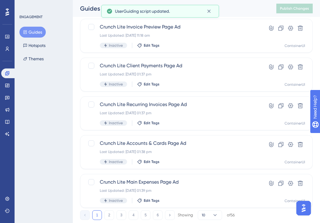
scroll to position [247, 0]
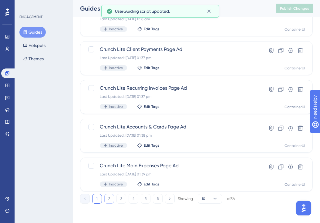
click at [108, 196] on button "2" at bounding box center [109, 199] width 10 height 10
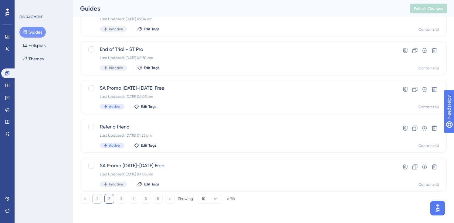
click at [97, 197] on button "1" at bounding box center [97, 199] width 10 height 10
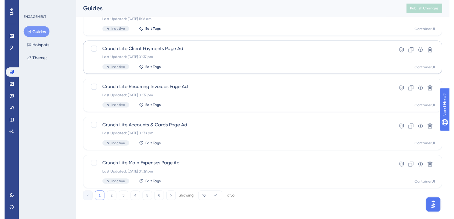
scroll to position [0, 0]
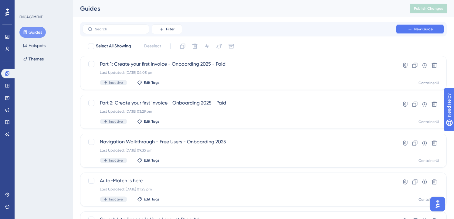
click at [408, 28] on icon at bounding box center [409, 29] width 5 height 5
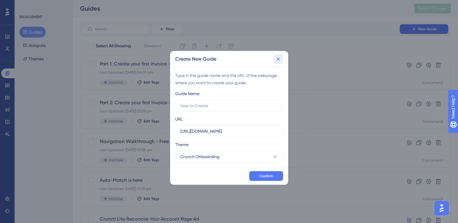
click at [281, 59] on icon at bounding box center [278, 59] width 6 height 6
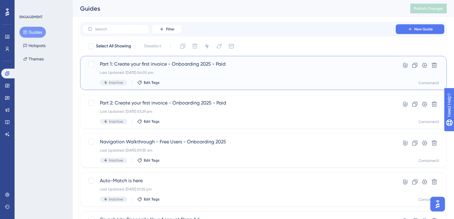
click at [204, 65] on span "Part 1: Create your first invoice - Onboarding 2025 - Paid" at bounding box center [239, 63] width 278 height 7
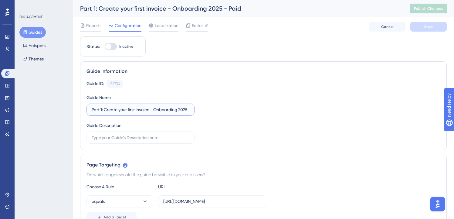
scroll to position [0, 12]
drag, startPoint x: 155, startPoint y: 110, endPoint x: 237, endPoint y: 108, distance: 81.6
click at [237, 108] on div "Guide ID: 152730 Copy Guide Name Part 1: Create your first invoice - Onboarding…" at bounding box center [263, 112] width 354 height 64
click at [177, 110] on input "Part 1: Create your first invoice - Onboarding 2025 - Paid" at bounding box center [141, 109] width 98 height 7
drag, startPoint x: 176, startPoint y: 109, endPoint x: 143, endPoint y: 109, distance: 32.7
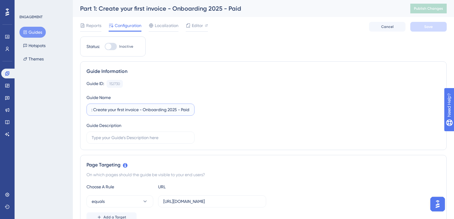
click at [143, 109] on input "Part 1: Create your first invoice - Onboarding 2025 - Paid" at bounding box center [141, 109] width 98 height 7
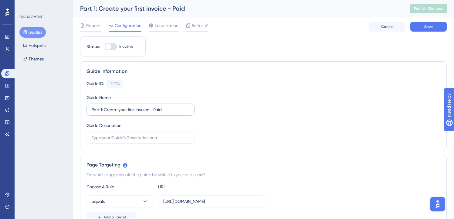
click at [91, 109] on label "Part 1: Create your first invoice - Paid" at bounding box center [140, 109] width 108 height 12
click at [92, 109] on input "Part 1: Create your first invoice - Paid" at bounding box center [141, 109] width 98 height 7
click at [92, 107] on input "Part 1: Create your first invoice - Paid" at bounding box center [141, 109] width 98 height 7
paste input "Onboarding 2025"
click at [126, 109] on input "Onboarding 2025: Part 1: Create your first invoice - Paid" at bounding box center [141, 109] width 98 height 7
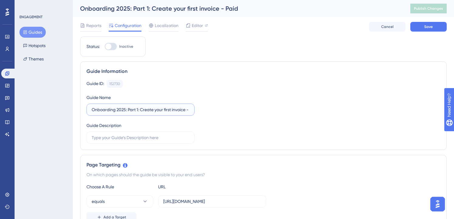
click at [137, 108] on input "Onboarding 2025: Part 1: Create your first invoice - Paid" at bounding box center [141, 109] width 98 height 7
click at [127, 110] on input "Onboarding 2025: Part 1: Create your first invoice - Paid" at bounding box center [141, 109] width 98 height 7
click at [139, 110] on input "Onboarding 2025: Part 1: Create your first invoice - Paid" at bounding box center [141, 109] width 98 height 7
drag, startPoint x: 128, startPoint y: 109, endPoint x: 61, endPoint y: 102, distance: 67.1
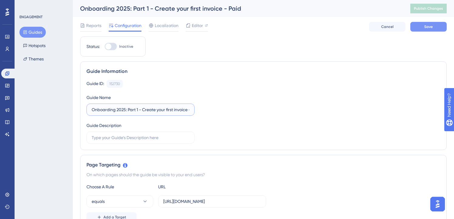
type input "Onboarding 2025: Part 1 - Create your first invoice - Paid"
click at [444, 26] on button "Save" at bounding box center [428, 27] width 36 height 10
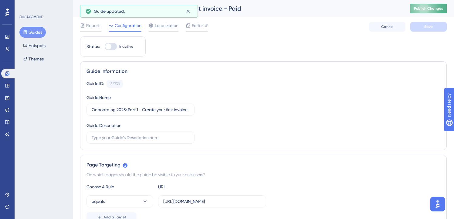
click at [428, 13] on button "Publish Changes" at bounding box center [428, 9] width 36 height 10
click at [37, 35] on button "Guides" at bounding box center [32, 32] width 26 height 11
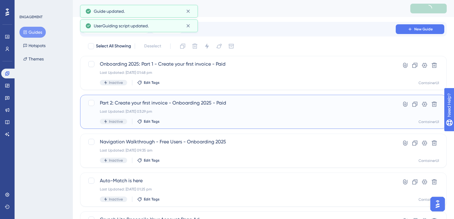
click at [166, 104] on span "Part 2: Create your first invoice - Onboarding 2025 - Paid" at bounding box center [239, 102] width 278 height 7
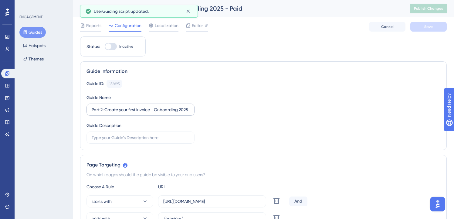
click at [91, 109] on label "Part 2: Create your first invoice - Onboarding 2025 - Paid" at bounding box center [140, 109] width 108 height 12
click at [92, 109] on input "Part 2: Create your first invoice - Onboarding 2025 - Paid" at bounding box center [141, 109] width 98 height 7
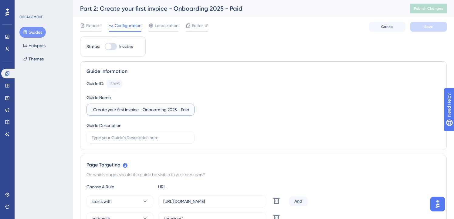
click at [116, 112] on input "Part 2: Create your first invoice - Onboarding 2025 - Paid" at bounding box center [141, 109] width 98 height 7
paste input "Onboarding 2025:"
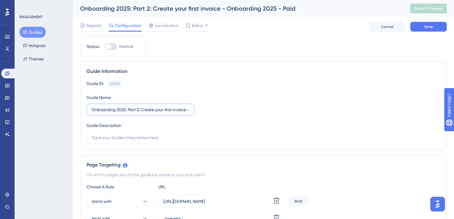
click at [141, 110] on input "Onboarding 2025: Part 2: Create your first invoice - Onboarding 2025 - Paid" at bounding box center [141, 109] width 98 height 7
click at [190, 111] on label "Onboarding 2025: Part 2 - Create your first invoice - Onboarding 2025 - Paid" at bounding box center [140, 109] width 108 height 12
click at [189, 111] on input "Onboarding 2025: Part 2 - Create your first invoice - Onboarding 2025 - Paid" at bounding box center [141, 109] width 98 height 7
drag, startPoint x: 138, startPoint y: 109, endPoint x: 176, endPoint y: 108, distance: 38.8
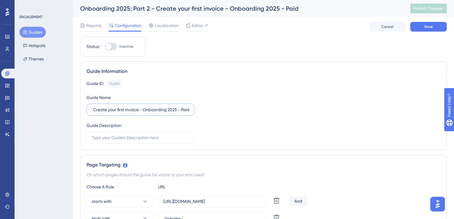
click at [176, 108] on input "Onboarding 2025: Part 2 - Create your first invoice - Onboarding 2025 - Paid" at bounding box center [141, 109] width 98 height 7
type input "Onboarding 2025: Part 2 - Create your first invoice - Paid"
click at [424, 29] on button "Save" at bounding box center [428, 27] width 36 height 10
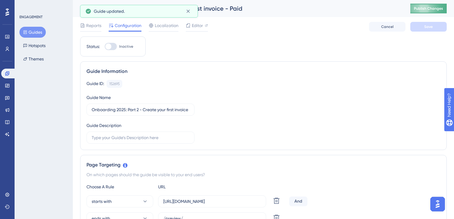
click at [430, 11] on button "Publish Changes" at bounding box center [428, 9] width 36 height 10
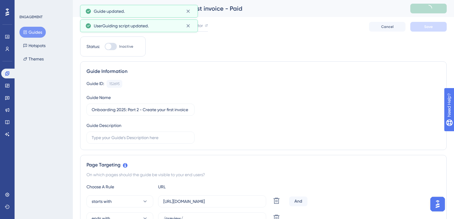
click at [33, 30] on button "Guides" at bounding box center [32, 32] width 26 height 11
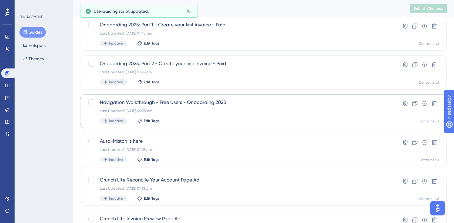
scroll to position [41, 0]
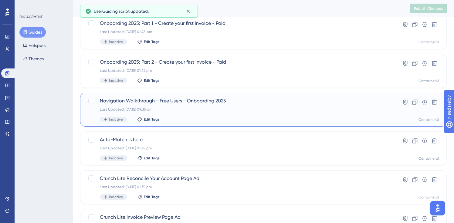
click at [184, 99] on span "Navigation Walkthrough - Free Users - Onboarding 2025" at bounding box center [239, 100] width 278 height 7
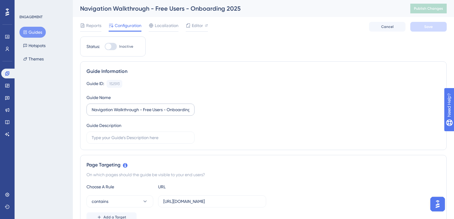
click at [90, 109] on label "Navigation Walkthrough - Free Users - Onboarding 2025" at bounding box center [140, 109] width 108 height 12
click at [92, 109] on input "Navigation Walkthrough - Free Users - Onboarding 2025" at bounding box center [141, 109] width 98 height 7
paste input "Onboarding 2025:"
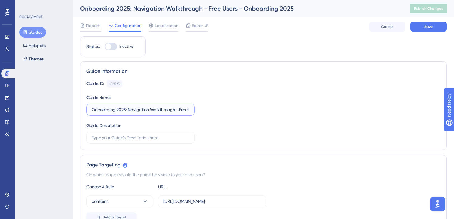
click at [180, 107] on input "Onboarding 2025: Navigation Walkthrough - Free Users - Onboarding 2025" at bounding box center [141, 109] width 98 height 7
drag, startPoint x: 151, startPoint y: 111, endPoint x: 329, endPoint y: 119, distance: 178.5
click at [329, 119] on div "Guide ID: 152593 Copy Guide Name Onboarding 2025: Navigation Walkthrough - Free…" at bounding box center [263, 112] width 354 height 64
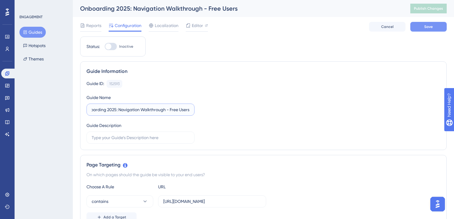
type input "Onboarding 2025: Navigation Walkthrough - Free Users"
click at [437, 28] on button "Save" at bounding box center [428, 27] width 36 height 10
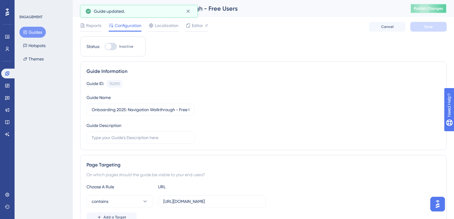
click at [423, 6] on span "Publish Changes" at bounding box center [428, 8] width 29 height 5
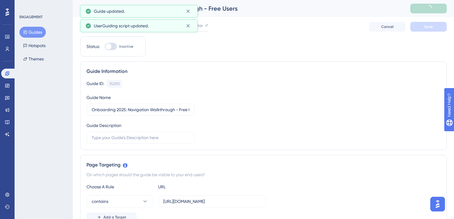
click at [33, 31] on button "Guides" at bounding box center [32, 32] width 26 height 11
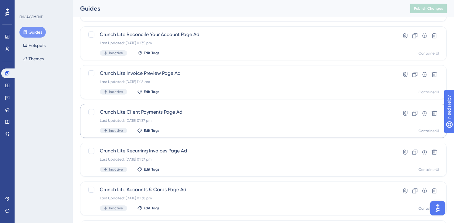
scroll to position [247, 0]
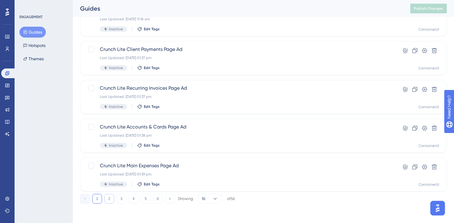
click at [109, 200] on button "2" at bounding box center [109, 199] width 10 height 10
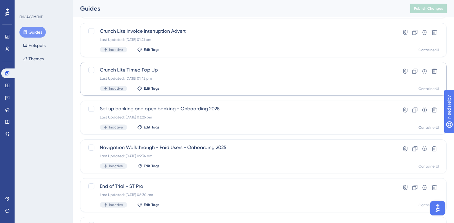
scroll to position [117, 0]
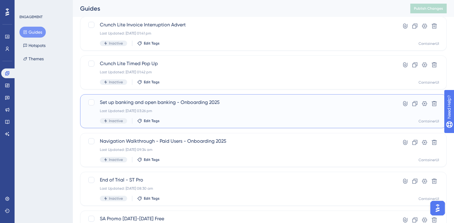
click at [178, 103] on span "Set up banking and open banking - Onboarding 2025" at bounding box center [239, 102] width 278 height 7
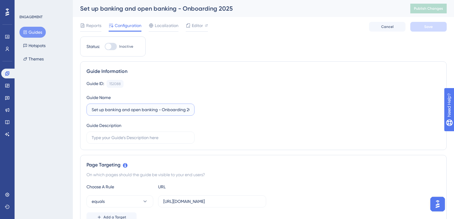
click at [92, 110] on input "Set up banking and open banking - Onboarding 2025" at bounding box center [141, 109] width 98 height 7
paste input "Onboarding 2025:"
drag, startPoint x: 150, startPoint y: 112, endPoint x: 236, endPoint y: 112, distance: 85.8
click at [236, 112] on div "Guide ID: 152088 Copy Guide Name Onboarding 2025: Set up banking and open banki…" at bounding box center [263, 112] width 354 height 64
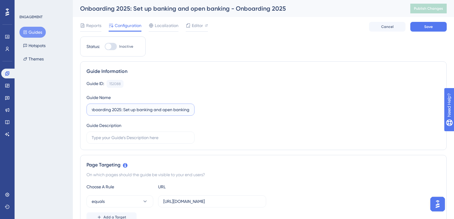
scroll to position [0, 5]
type input "Onboarding 2025: Set up banking and open banking"
click at [247, 90] on div "Guide ID: 152088 Copy Guide Name Onboarding 2025: Set up banking and open banki…" at bounding box center [263, 112] width 354 height 64
click at [431, 29] on button "Save" at bounding box center [428, 27] width 36 height 10
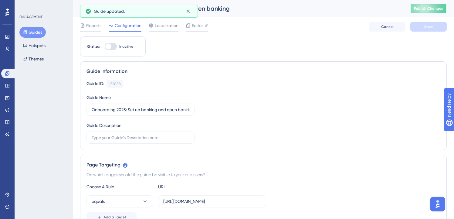
click at [432, 11] on button "Publish Changes" at bounding box center [428, 9] width 36 height 10
click at [39, 32] on button "Guides" at bounding box center [32, 32] width 26 height 11
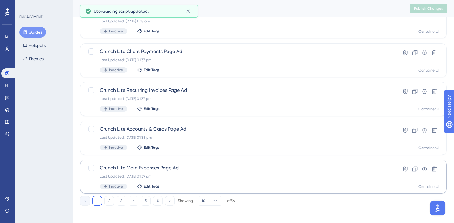
scroll to position [247, 0]
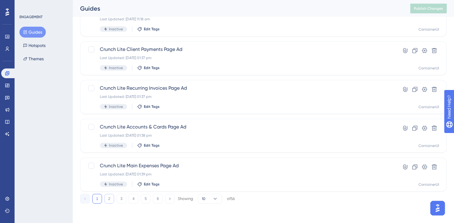
click at [109, 198] on button "2" at bounding box center [109, 199] width 10 height 10
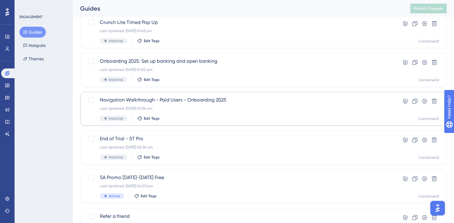
scroll to position [157, 0]
click at [199, 112] on div "Navigation Walkthrough - Paid Users - Onboarding 2025 Last Updated: 26 Sept 202…" at bounding box center [239, 109] width 278 height 25
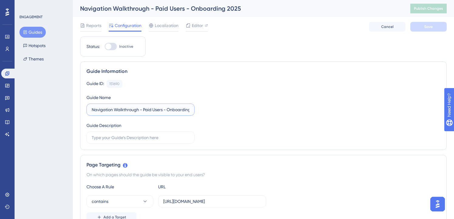
click at [92, 109] on input "Navigation Walkthrough - Paid Users - Onboarding 2025" at bounding box center [141, 109] width 98 height 7
paste input "Onboarding 2025:"
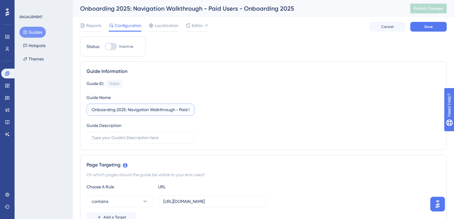
scroll to position [0, 49]
drag, startPoint x: 176, startPoint y: 109, endPoint x: 225, endPoint y: 108, distance: 49.4
click at [225, 108] on div "Guide ID: 151690 Copy Guide Name Onboarding 2025: Navigation Walkthrough - Paid…" at bounding box center [263, 112] width 354 height 64
click at [247, 108] on div "Guide ID: 151690 Copy Guide Name Onboarding 2025: Navigation Walkthrough Guide …" at bounding box center [263, 112] width 354 height 64
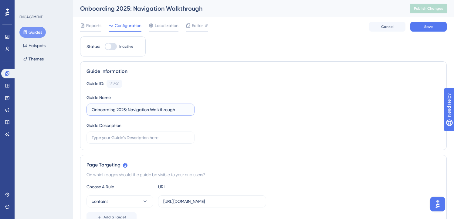
click at [142, 108] on input "Onboarding 2025: Navigation Walkthrough" at bounding box center [141, 109] width 98 height 7
click at [180, 109] on input "Onboarding 2025: Navigation Walkthrough - Paid Users - Onboarding 2025" at bounding box center [141, 109] width 98 height 7
drag, startPoint x: 189, startPoint y: 110, endPoint x: 273, endPoint y: 110, distance: 84.3
click at [275, 111] on div "Guide ID: 151690 Copy Guide Name Onboarding 2025: Navigation Walkthrough - Paid…" at bounding box center [263, 112] width 354 height 64
click at [152, 113] on label "Onboarding 2025: Navigation Walkthrough - Paid Users - Onboarding 2025" at bounding box center [140, 109] width 108 height 12
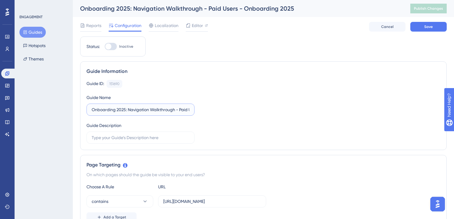
click at [152, 113] on input "Onboarding 2025: Navigation Walkthrough - Paid Users - Onboarding 2025" at bounding box center [141, 109] width 98 height 7
drag, startPoint x: 150, startPoint y: 111, endPoint x: 315, endPoint y: 121, distance: 165.0
click at [315, 121] on div "Guide ID: 151690 Copy Guide Name Onboarding 2025: Navigation Walkthrough - Paid…" at bounding box center [263, 112] width 354 height 64
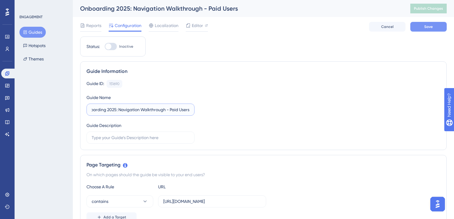
type input "Onboarding 2025: Navigation Walkthrough - Paid Users"
click at [438, 29] on button "Save" at bounding box center [428, 27] width 36 height 10
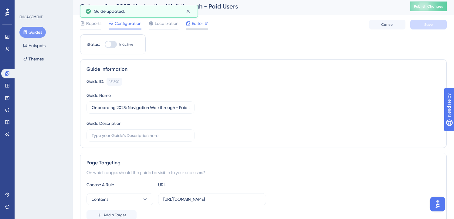
scroll to position [9, 0]
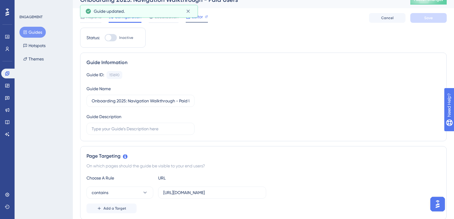
click at [199, 16] on span "Editor" at bounding box center [197, 16] width 11 height 7
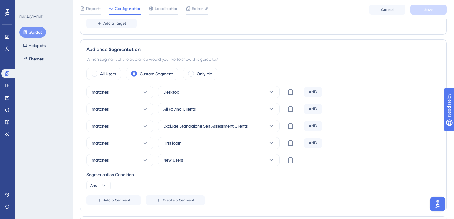
scroll to position [302, 0]
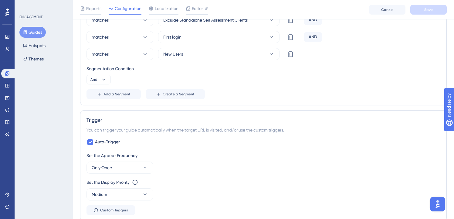
click at [35, 33] on button "Guides" at bounding box center [32, 32] width 26 height 11
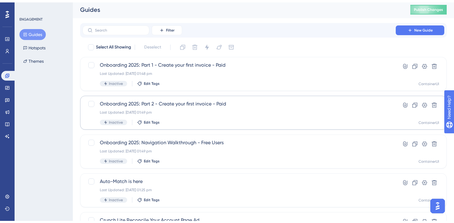
scroll to position [247, 0]
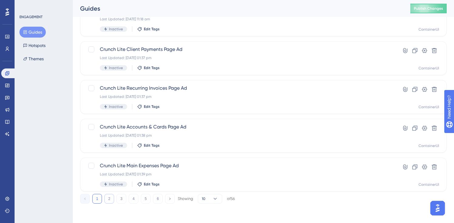
click at [106, 198] on button "2" at bounding box center [109, 199] width 10 height 10
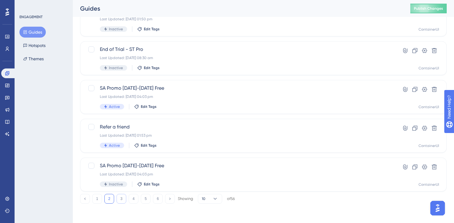
click at [123, 195] on button "3" at bounding box center [121, 199] width 10 height 10
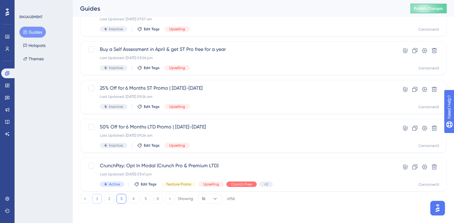
click at [95, 199] on button "1" at bounding box center [97, 199] width 10 height 10
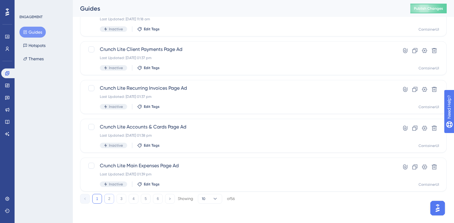
click at [109, 200] on button "2" at bounding box center [109, 199] width 10 height 10
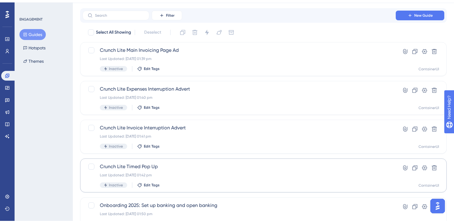
scroll to position [19, 0]
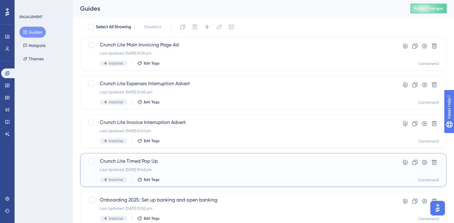
click at [127, 163] on span "Crunch Lite Timed Pop Up" at bounding box center [239, 161] width 278 height 7
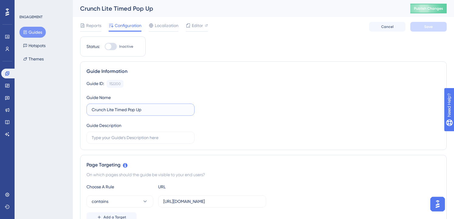
click at [113, 110] on input "Crunch Lite Timed Pop Up" at bounding box center [141, 109] width 98 height 7
drag, startPoint x: 115, startPoint y: 110, endPoint x: 29, endPoint y: 107, distance: 85.9
type input "Crunch Lite: Timed Pop Up"
click at [430, 26] on span "Save" at bounding box center [428, 26] width 8 height 5
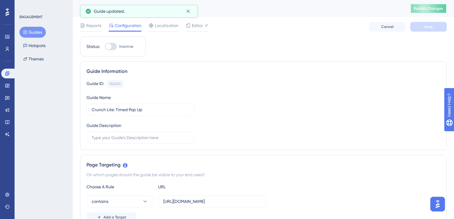
click at [428, 7] on span "Publish Changes" at bounding box center [428, 8] width 29 height 5
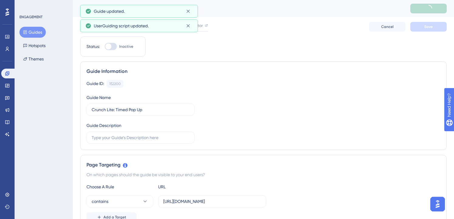
click at [29, 31] on button "Guides" at bounding box center [32, 32] width 26 height 11
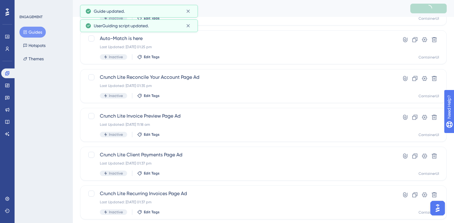
scroll to position [247, 0]
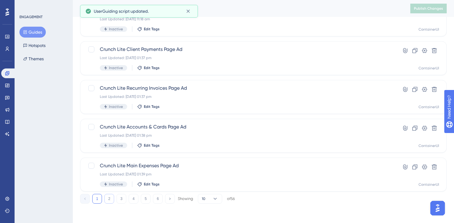
click at [106, 196] on button "2" at bounding box center [109, 199] width 10 height 10
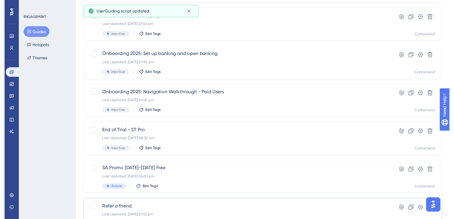
scroll to position [0, 0]
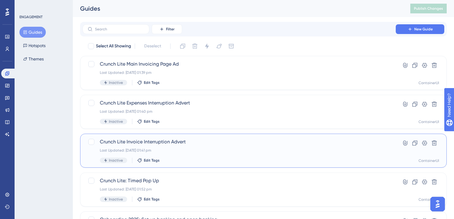
click at [144, 138] on span "Crunch Lite Invoice Interruption Advert" at bounding box center [239, 141] width 278 height 7
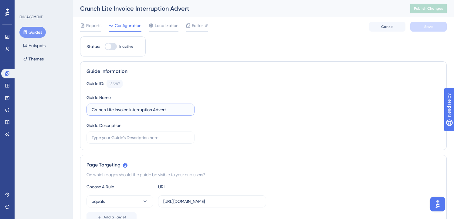
drag, startPoint x: 113, startPoint y: 108, endPoint x: 75, endPoint y: 99, distance: 39.3
paste input ":"
type input "Crunch Lite: Invoice Interruption Advert"
click at [425, 25] on span "Save" at bounding box center [428, 26] width 8 height 5
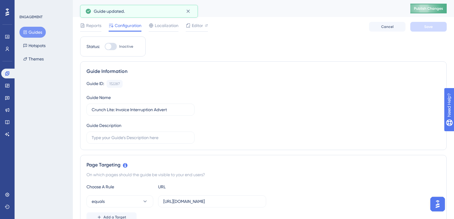
click at [433, 10] on span "Publish Changes" at bounding box center [428, 8] width 29 height 5
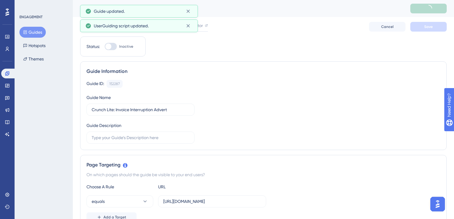
click at [34, 33] on button "Guides" at bounding box center [32, 32] width 26 height 11
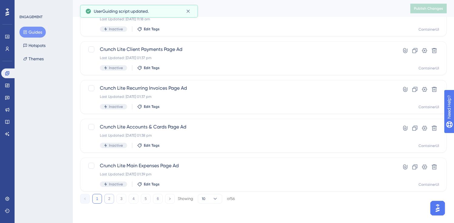
click at [110, 198] on button "2" at bounding box center [109, 199] width 10 height 10
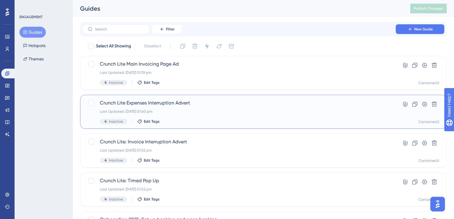
click at [150, 102] on span "Crunch Lite Expenses Interruption Advert" at bounding box center [239, 102] width 278 height 7
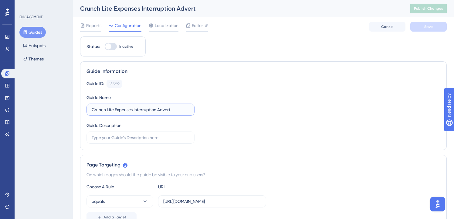
drag, startPoint x: 113, startPoint y: 111, endPoint x: 75, endPoint y: 105, distance: 38.8
paste input ":"
type input "Crunch Lite: Expenses Interruption Advert"
click at [428, 24] on span "Save" at bounding box center [428, 26] width 8 height 5
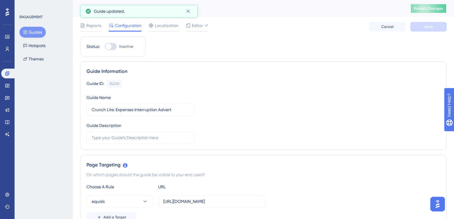
click at [431, 10] on span "Publish Changes" at bounding box center [428, 8] width 29 height 5
click at [37, 32] on button "Guides" at bounding box center [32, 32] width 26 height 11
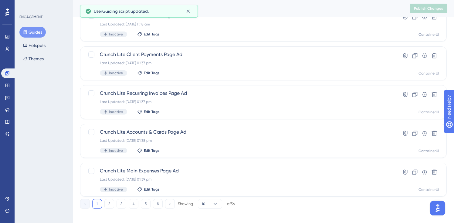
scroll to position [247, 0]
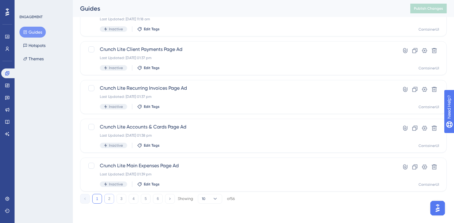
click at [107, 198] on button "2" at bounding box center [109, 199] width 10 height 10
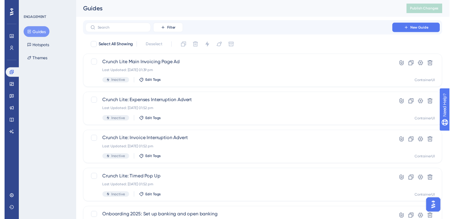
scroll to position [0, 0]
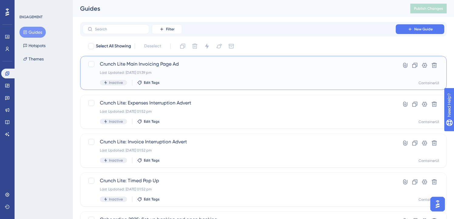
click at [161, 66] on span "Crunch Lite Main Invoicing Page Ad" at bounding box center [239, 63] width 278 height 7
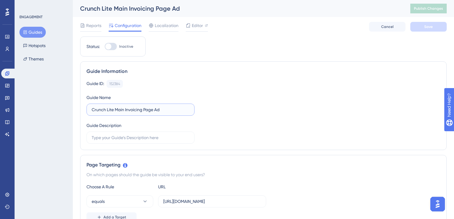
drag, startPoint x: 113, startPoint y: 110, endPoint x: 56, endPoint y: 109, distance: 56.4
paste input ":"
type input "Crunch Lite: Main Invoicing Page Ad"
click at [231, 94] on div "Guide ID: 152384 Copy Guide Name Crunch Lite: Main Invoicing Page Ad Guide Desc…" at bounding box center [263, 112] width 354 height 64
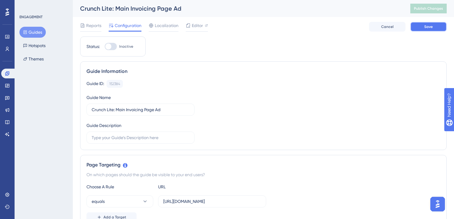
click at [420, 29] on button "Save" at bounding box center [428, 27] width 36 height 10
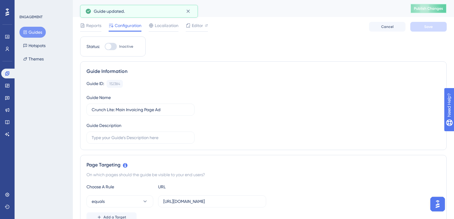
click at [427, 9] on span "Publish Changes" at bounding box center [428, 8] width 29 height 5
click at [43, 27] on div "Guides Hotspots Themes" at bounding box center [43, 46] width 49 height 38
click at [35, 35] on button "Guides" at bounding box center [32, 32] width 26 height 11
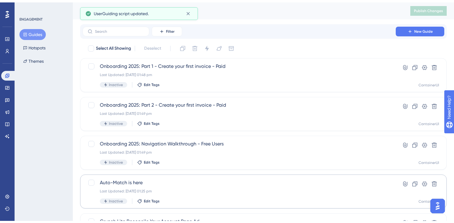
scroll to position [247, 0]
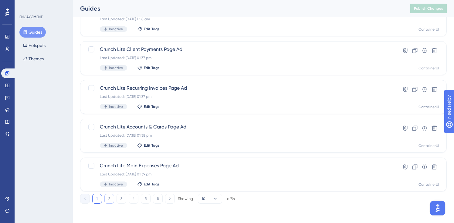
click at [109, 199] on button "2" at bounding box center [109, 199] width 10 height 10
click at [96, 198] on button "1" at bounding box center [97, 199] width 10 height 10
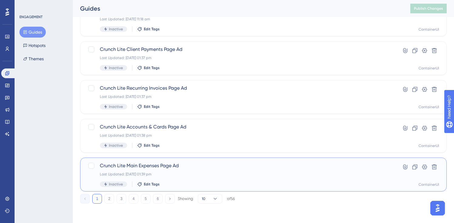
click at [162, 162] on span "Crunch Lite Main Expenses Page Ad" at bounding box center [239, 165] width 278 height 7
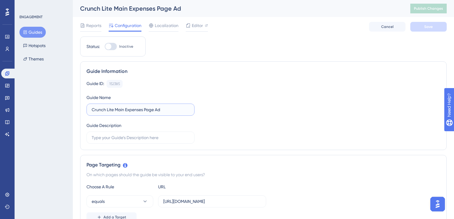
drag, startPoint x: 113, startPoint y: 110, endPoint x: 0, endPoint y: 92, distance: 115.2
click at [0, 0] on html "Performance Users Engagement Widgets Feedback Product Updates Knowledge Base AI…" at bounding box center [227, 0] width 454 height 0
paste input ":"
type input "Crunch Lite: Main Expenses Page Ad"
click at [418, 30] on button "Save" at bounding box center [428, 27] width 36 height 10
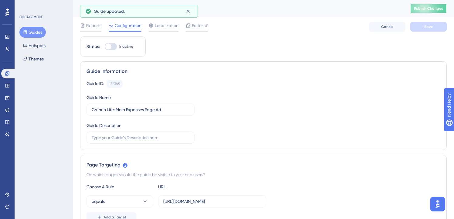
click at [424, 6] on span "Publish Changes" at bounding box center [428, 8] width 29 height 5
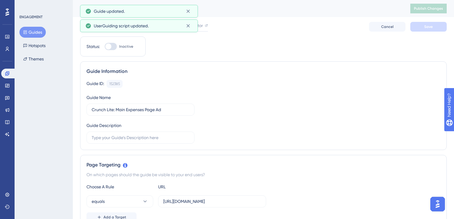
click at [37, 31] on button "Guides" at bounding box center [32, 32] width 26 height 11
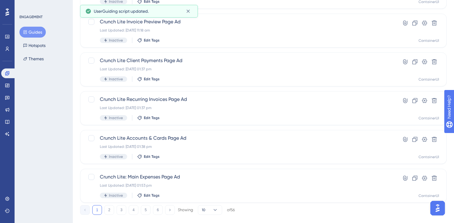
scroll to position [247, 0]
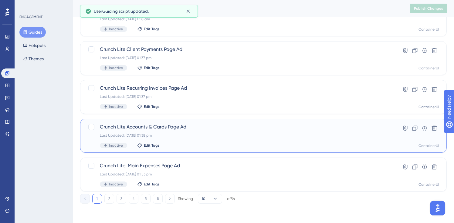
click at [146, 124] on span "Crunch Lite Accounts & Cards Page Ad" at bounding box center [239, 126] width 278 height 7
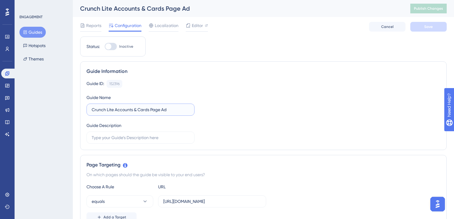
drag, startPoint x: 114, startPoint y: 111, endPoint x: 82, endPoint y: 109, distance: 31.6
click at [82, 109] on div "Guide Information Guide ID: 152396 Copy Guide Name Crunch Lite Accounts & Cards…" at bounding box center [263, 105] width 366 height 89
paste input ":"
type input "Crunch Lite: Accounts & Cards Page Ad"
click at [432, 30] on button "Save" at bounding box center [428, 27] width 36 height 10
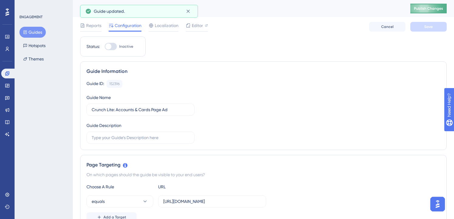
click at [435, 7] on span "Publish Changes" at bounding box center [428, 8] width 29 height 5
click at [37, 35] on button "Guides" at bounding box center [32, 32] width 26 height 11
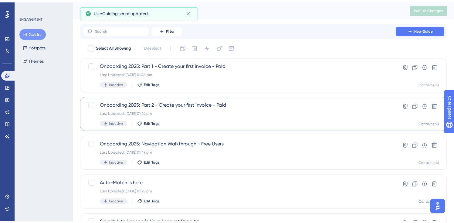
scroll to position [247, 0]
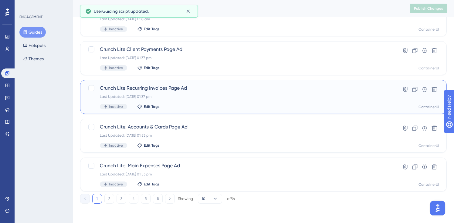
click at [165, 94] on div "Crunch Lite Recurring Invoices Page Ad Last Updated: 26 Sept 2025 01:37 pm Inac…" at bounding box center [239, 97] width 278 height 25
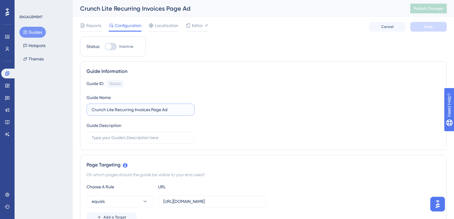
drag, startPoint x: 114, startPoint y: 108, endPoint x: 78, endPoint y: 105, distance: 35.9
paste input ":"
type input "Crunch Lite: Recurring Invoices Page Ad"
click at [427, 29] on button "Save" at bounding box center [428, 27] width 36 height 10
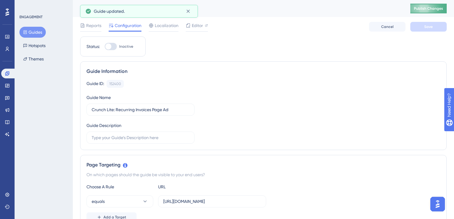
click at [432, 7] on span "Publish Changes" at bounding box center [428, 8] width 29 height 5
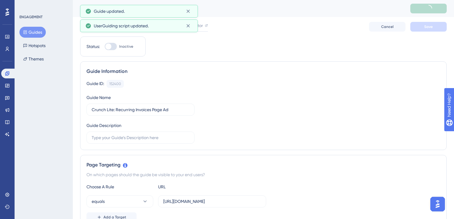
click at [33, 32] on button "Guides" at bounding box center [32, 32] width 26 height 11
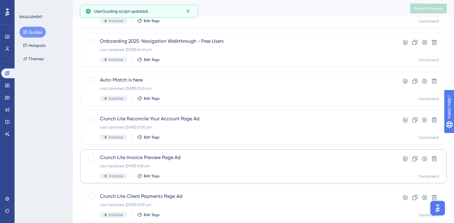
scroll to position [187, 0]
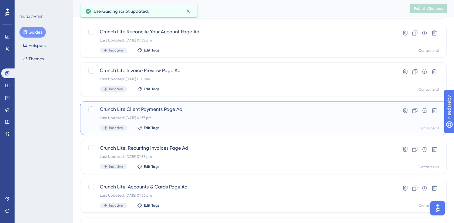
click at [149, 108] on span "Crunch Lite Client Payments Page Ad" at bounding box center [239, 109] width 278 height 7
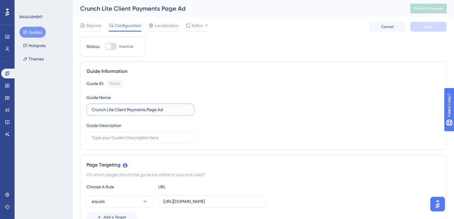
drag, startPoint x: 114, startPoint y: 108, endPoint x: 63, endPoint y: 99, distance: 52.4
paste input ":"
type input "Crunch Lite: Client Payments Page Ad"
click at [443, 30] on button "Save" at bounding box center [428, 27] width 36 height 10
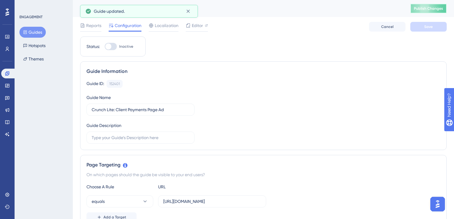
click at [433, 9] on span "Publish Changes" at bounding box center [428, 8] width 29 height 5
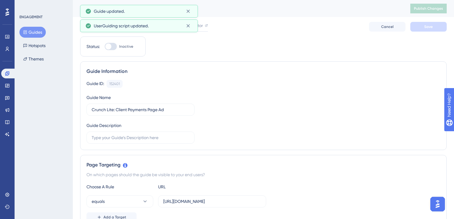
click at [41, 35] on button "Guides" at bounding box center [32, 32] width 26 height 11
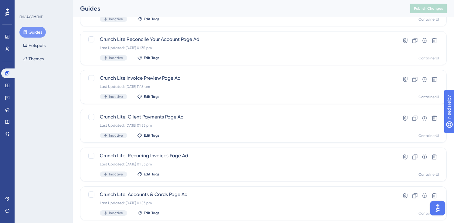
scroll to position [137, 0]
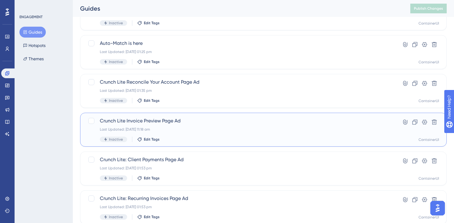
click at [129, 117] on div "Crunch Lite Invoice Preview Page Ad Last Updated: 26 Sept 2025 11:18 am Inactiv…" at bounding box center [263, 130] width 366 height 34
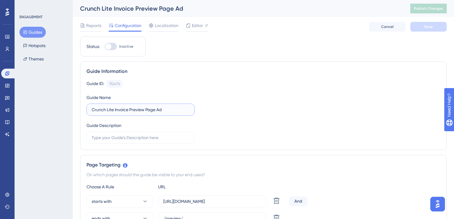
drag, startPoint x: 114, startPoint y: 111, endPoint x: 71, endPoint y: 101, distance: 43.5
paste input ":"
type input "Crunch Lite: Invoice Preview Page Ad"
click at [423, 31] on button "Save" at bounding box center [428, 27] width 36 height 10
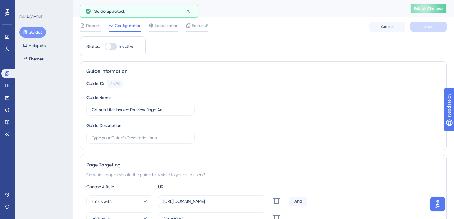
click at [434, 7] on span "Publish Changes" at bounding box center [428, 8] width 29 height 5
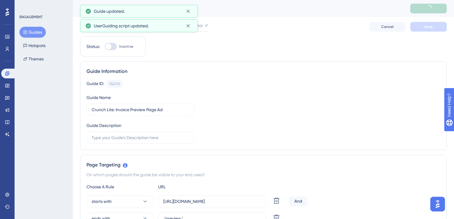
click at [30, 30] on button "Guides" at bounding box center [32, 32] width 26 height 11
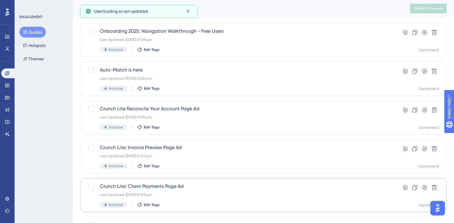
scroll to position [105, 0]
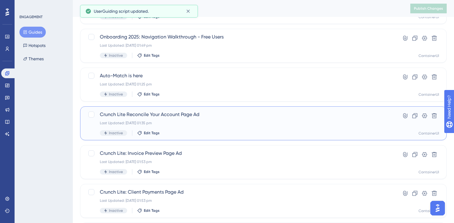
click at [143, 117] on span "Crunch Lite Reconcile Your Account Page Ad" at bounding box center [239, 114] width 278 height 7
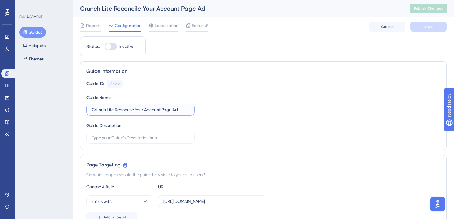
drag, startPoint x: 113, startPoint y: 111, endPoint x: 85, endPoint y: 109, distance: 28.6
click at [85, 109] on div "Guide Information Guide ID: 152492 Copy Guide Name Crunch Lite Reconcile Your A…" at bounding box center [263, 105] width 366 height 89
paste input ":"
type input "Crunch Lite: Reconcile Your Account Page Ad"
click at [252, 85] on div "Guide ID: 152492 Copy" at bounding box center [263, 84] width 354 height 8
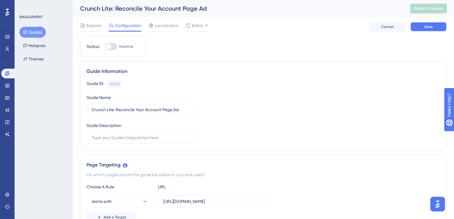
click at [429, 29] on span "Save" at bounding box center [428, 26] width 8 height 5
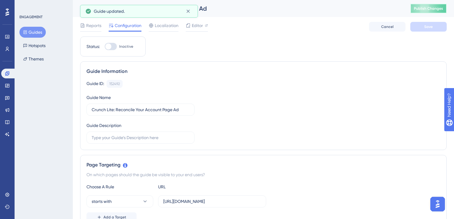
click at [434, 6] on span "Publish Changes" at bounding box center [428, 8] width 29 height 5
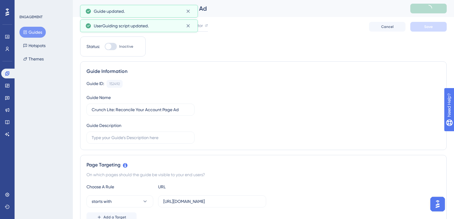
click at [30, 33] on button "Guides" at bounding box center [32, 32] width 26 height 11
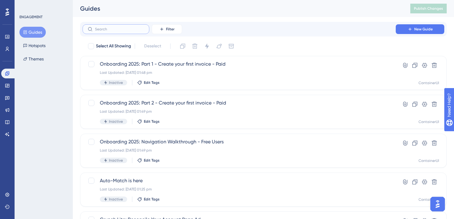
click at [100, 30] on input "text" at bounding box center [119, 29] width 49 height 4
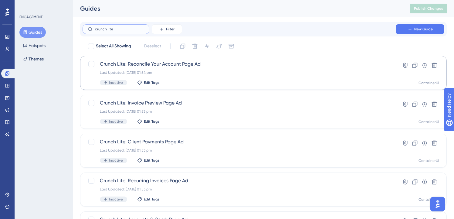
type input "crunch lite"
click at [179, 69] on div "Crunch Lite: Reconcile Your Account Page Ad Last Updated: 26 Sept 2025 01:54 pm…" at bounding box center [239, 72] width 278 height 25
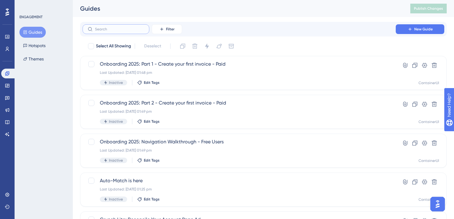
click at [118, 29] on input "text" at bounding box center [119, 29] width 49 height 4
type input "lite"
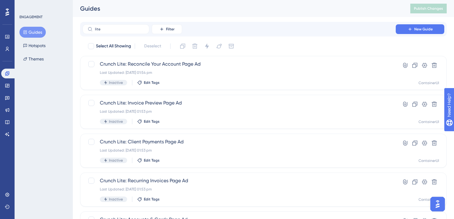
click at [258, 27] on div "lite Filter New Guide" at bounding box center [262, 29] width 361 height 10
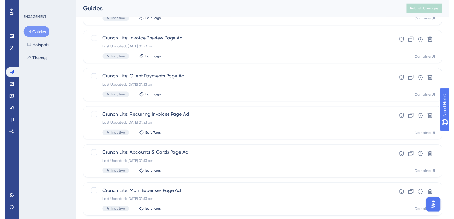
scroll to position [8, 0]
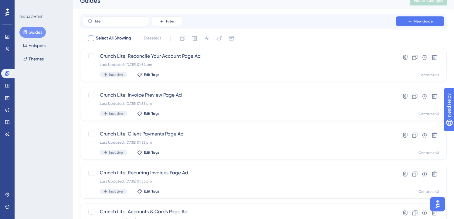
click at [93, 36] on div at bounding box center [91, 38] width 6 height 6
checkbox input "true"
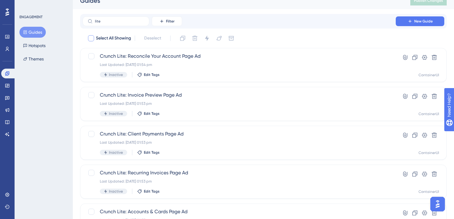
checkbox input "true"
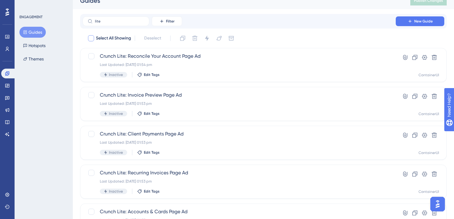
checkbox input "true"
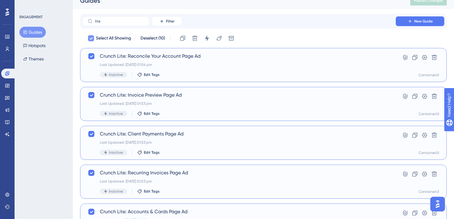
click at [93, 36] on div at bounding box center [91, 38] width 6 height 6
checkbox input "false"
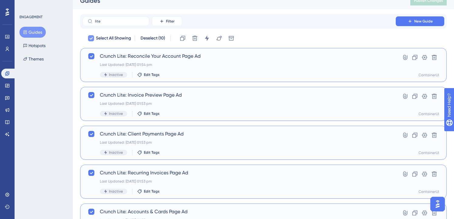
checkbox input "false"
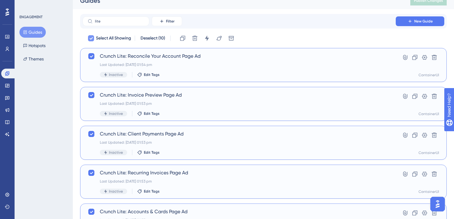
checkbox input "false"
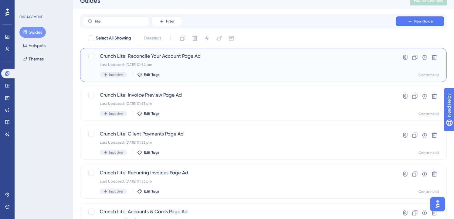
click at [179, 64] on div "Last Updated: 26 Sept 2025 01:54 pm" at bounding box center [239, 64] width 278 height 5
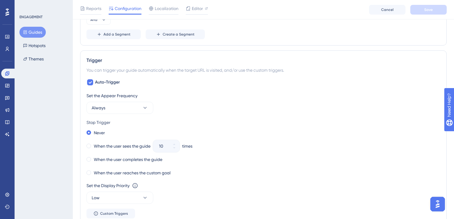
scroll to position [341, 0]
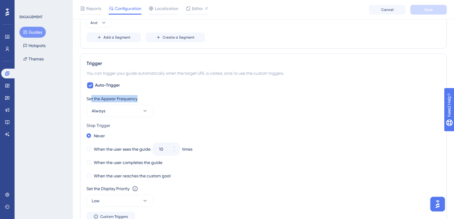
drag, startPoint x: 90, startPoint y: 102, endPoint x: 140, endPoint y: 96, distance: 50.1
click at [140, 96] on div "Set the Appear Frequency" at bounding box center [263, 98] width 354 height 7
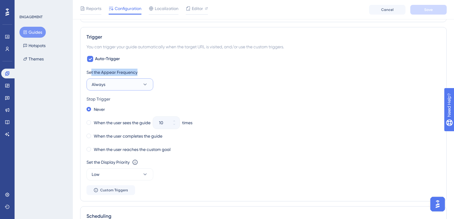
click at [144, 87] on icon at bounding box center [145, 84] width 6 height 6
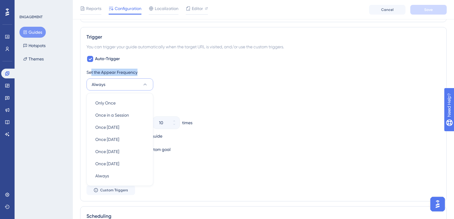
scroll to position [398, 0]
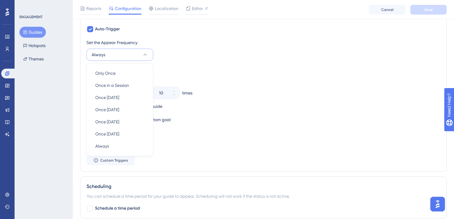
click at [213, 66] on div "Stop Trigger" at bounding box center [263, 68] width 354 height 7
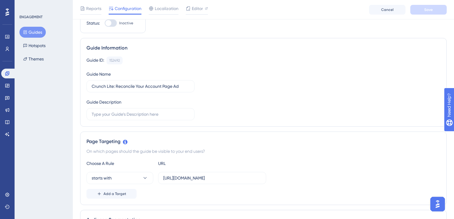
scroll to position [0, 0]
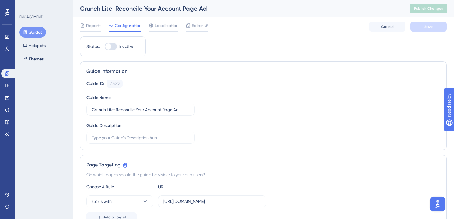
click at [31, 31] on button "Guides" at bounding box center [32, 32] width 26 height 11
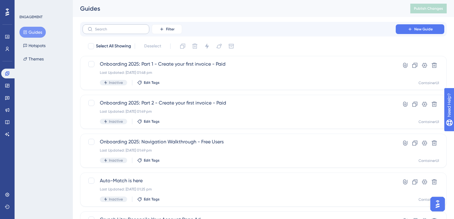
click at [126, 31] on label at bounding box center [115, 29] width 67 height 10
click at [126, 31] on input "text" at bounding box center [119, 29] width 49 height 4
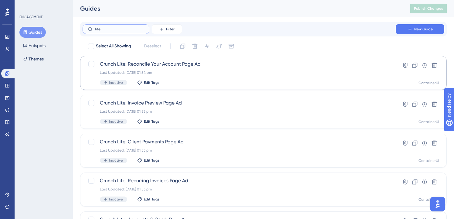
type input "lite"
drag, startPoint x: 216, startPoint y: 61, endPoint x: 77, endPoint y: 54, distance: 139.4
drag, startPoint x: 95, startPoint y: 52, endPoint x: 205, endPoint y: 170, distance: 161.6
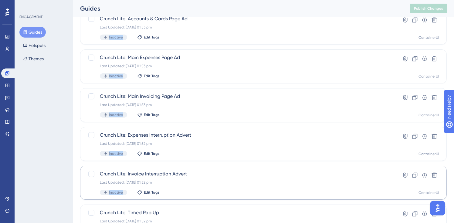
scroll to position [208, 0]
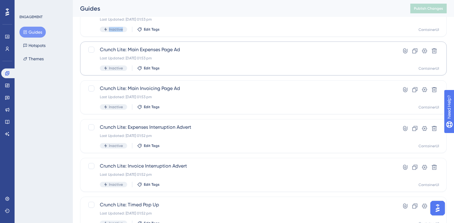
drag, startPoint x: 90, startPoint y: 52, endPoint x: 149, endPoint y: 49, distance: 59.2
click at [149, 49] on div "Select All Showing Deselect Crunch Lite: Reconcile Your Account Page Ad Last Up…" at bounding box center [263, 32] width 366 height 398
click at [75, 49] on div "Performance Users Engagement Widgets Feedback Product Updates Knowledge Base AI…" at bounding box center [263, 27] width 381 height 427
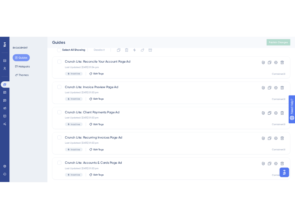
scroll to position [0, 0]
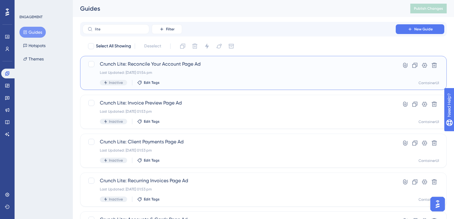
click at [92, 60] on div "Crunch Lite: Reconcile Your Account Page Ad Last Updated: 26 Sept 2025 01:54 pm…" at bounding box center [263, 73] width 366 height 34
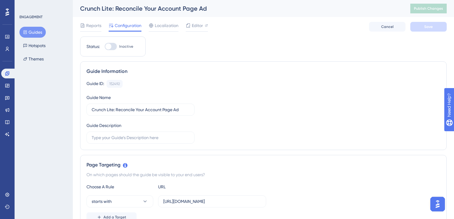
click at [42, 32] on button "Guides" at bounding box center [32, 32] width 26 height 11
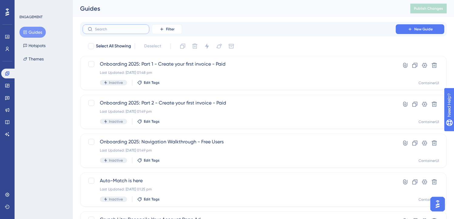
click at [125, 31] on input "text" at bounding box center [119, 29] width 49 height 4
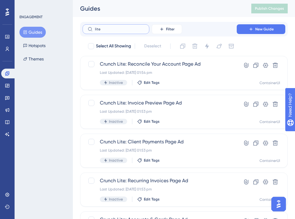
type input "lite"
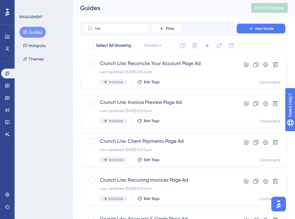
scroll to position [1, 0]
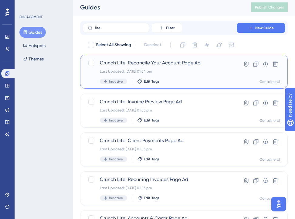
click at [157, 69] on div "Last Updated: 26 Sept 2025 01:54 pm" at bounding box center [159, 71] width 119 height 5
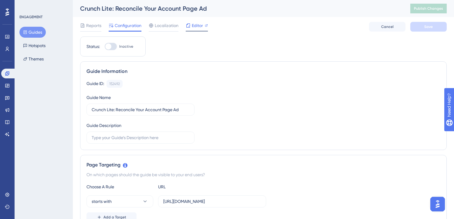
click at [196, 27] on span "Editor" at bounding box center [197, 25] width 11 height 7
click at [196, 24] on span "Editor" at bounding box center [197, 25] width 11 height 7
click at [38, 29] on button "Guides" at bounding box center [32, 32] width 26 height 11
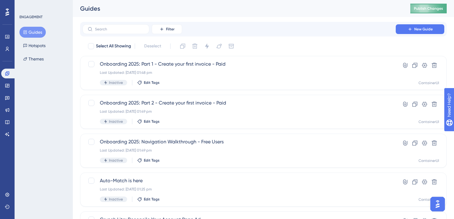
click at [425, 9] on span "Publish Changes" at bounding box center [428, 8] width 29 height 5
click at [231, 28] on div "Filter New Guide" at bounding box center [262, 29] width 361 height 10
